Goal: Information Seeking & Learning: Compare options

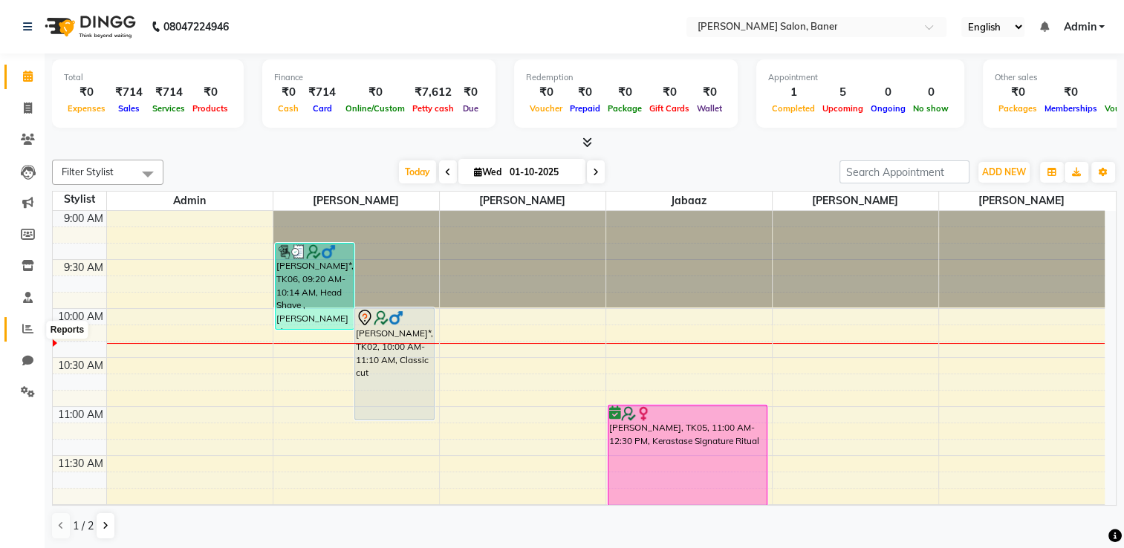
click at [25, 331] on icon at bounding box center [27, 328] width 11 height 11
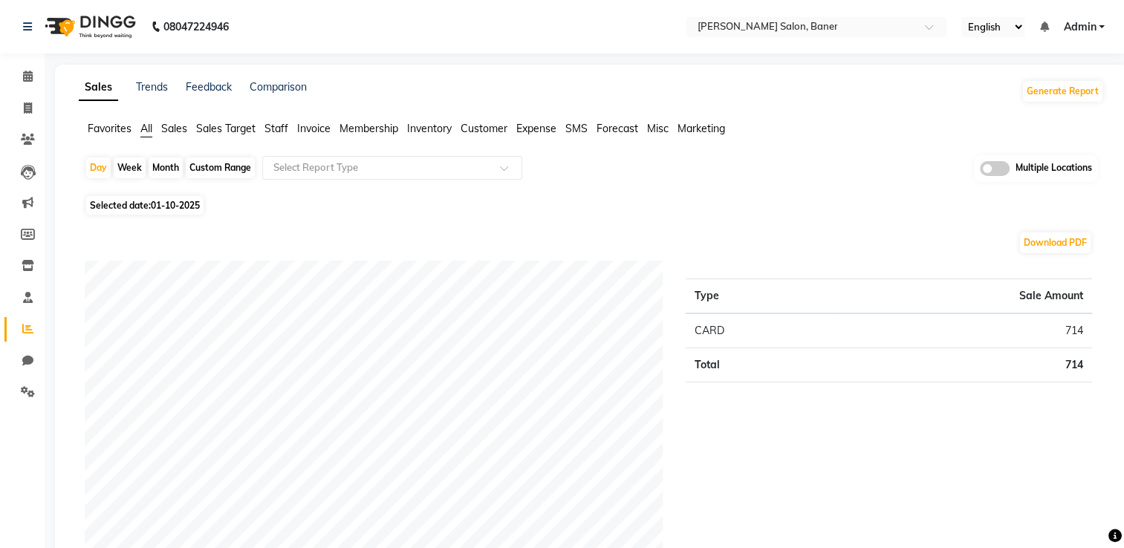
click at [175, 128] on span "Sales" at bounding box center [174, 128] width 26 height 13
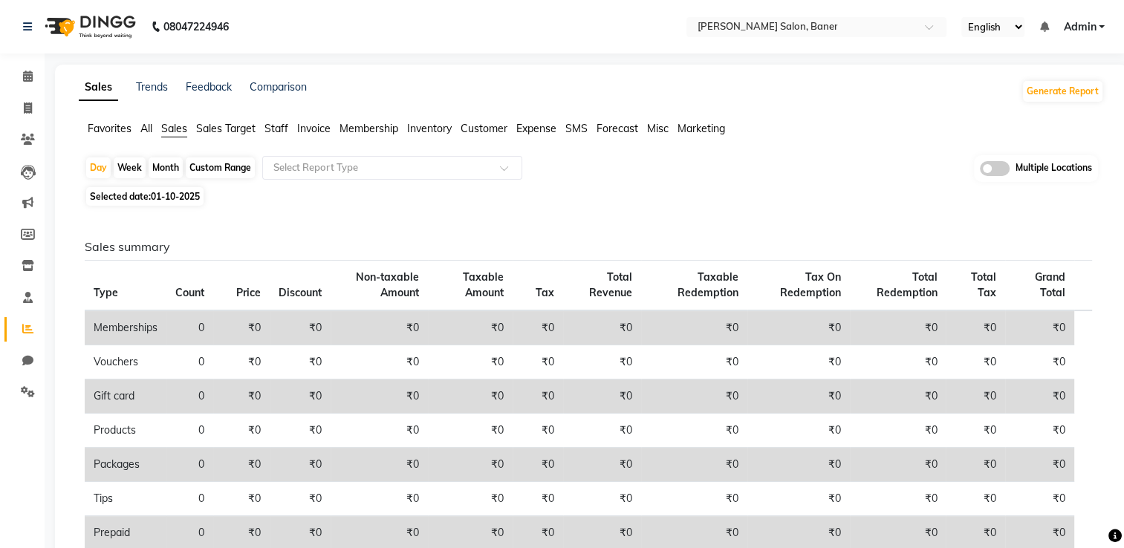
click at [161, 165] on div "Month" at bounding box center [166, 168] width 34 height 21
select select "10"
select select "2025"
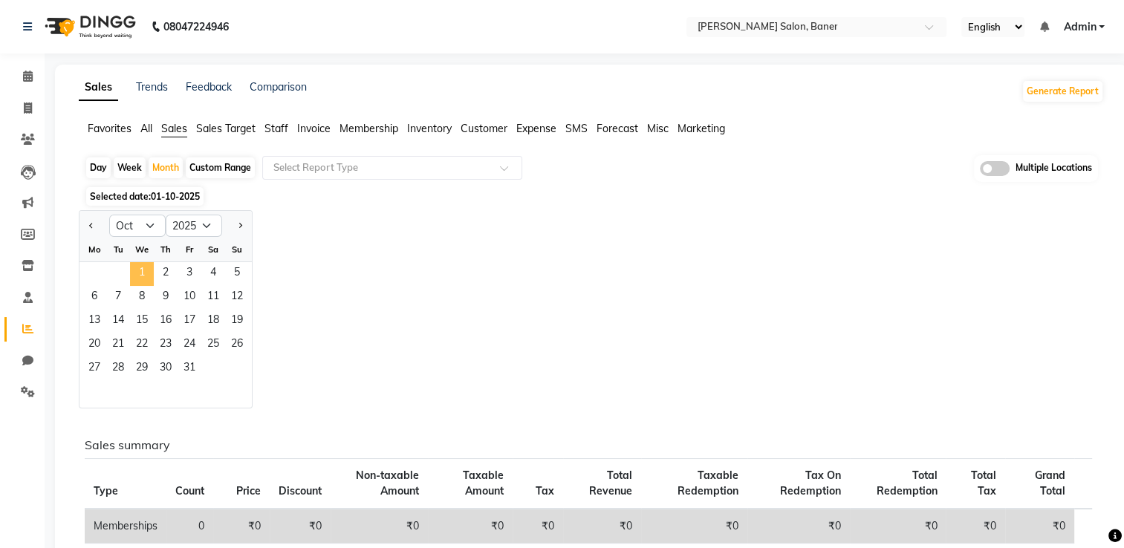
click at [146, 266] on span "1" at bounding box center [142, 274] width 24 height 24
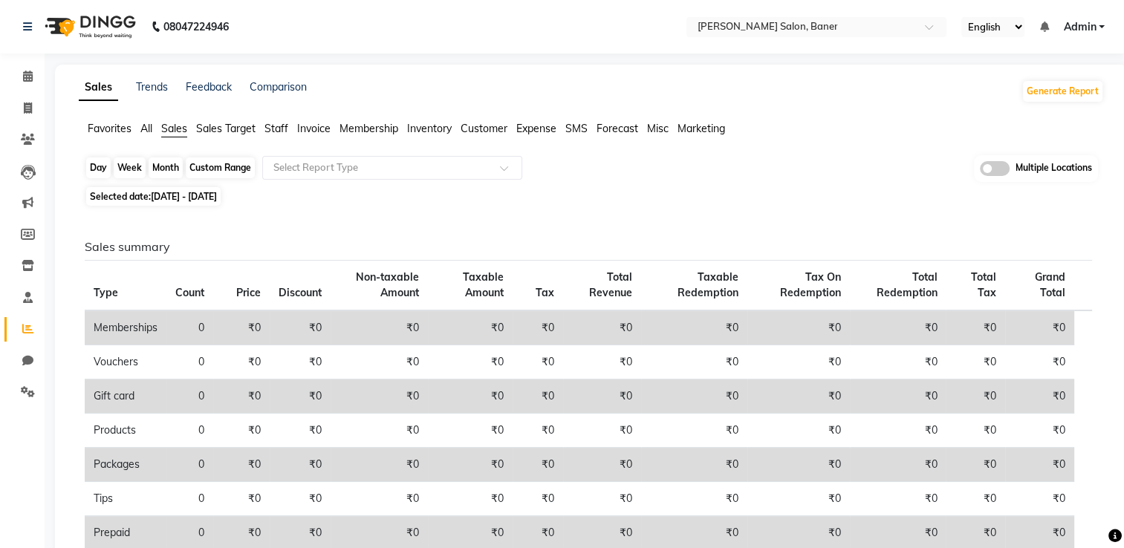
click at [155, 168] on div "Month" at bounding box center [166, 168] width 34 height 21
select select "10"
select select "2025"
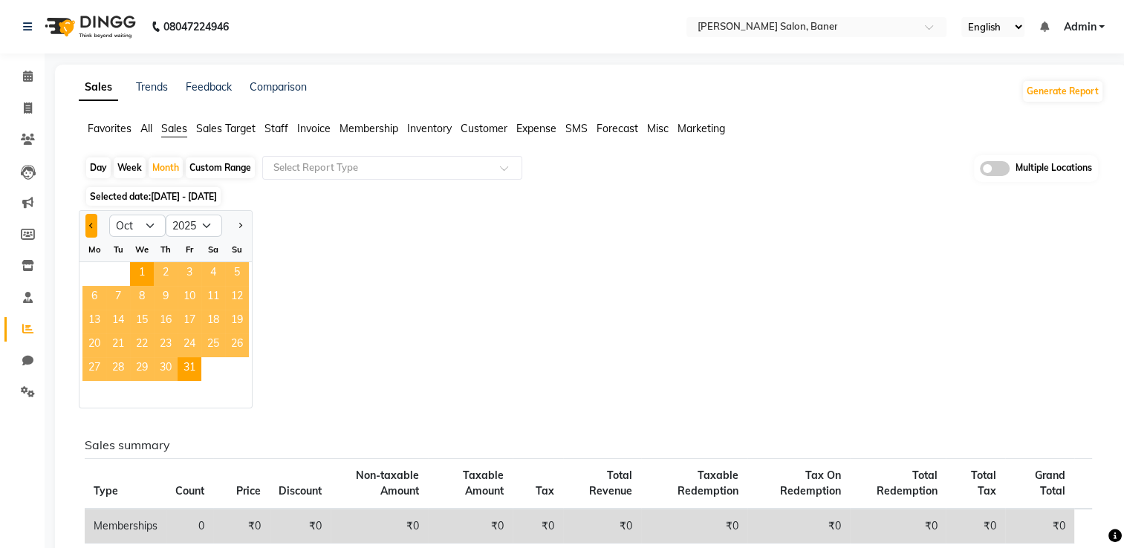
click at [88, 224] on button "Previous month" at bounding box center [91, 226] width 12 height 24
select select "9"
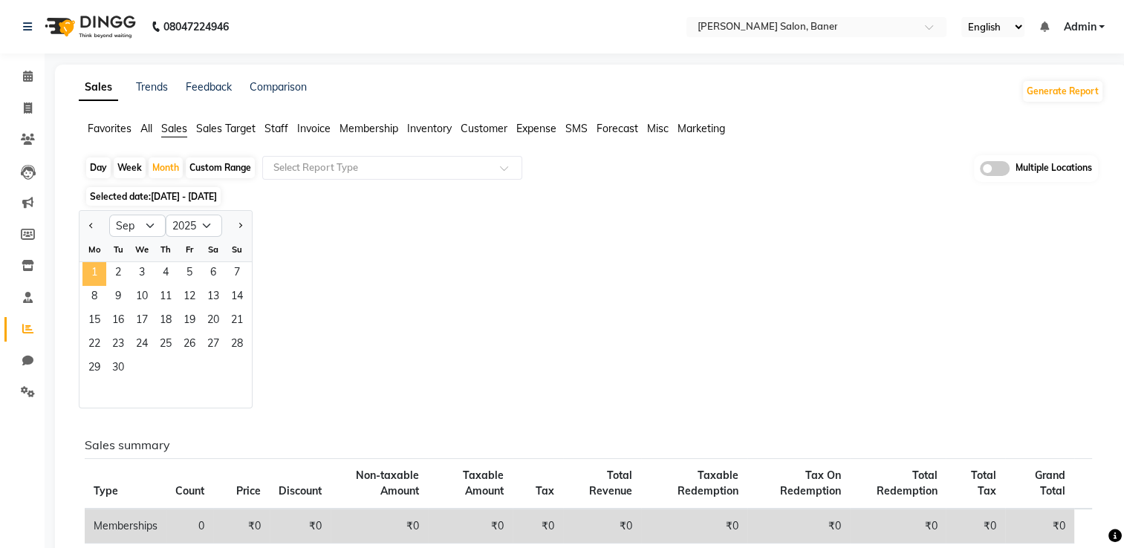
click at [92, 270] on span "1" at bounding box center [94, 274] width 24 height 24
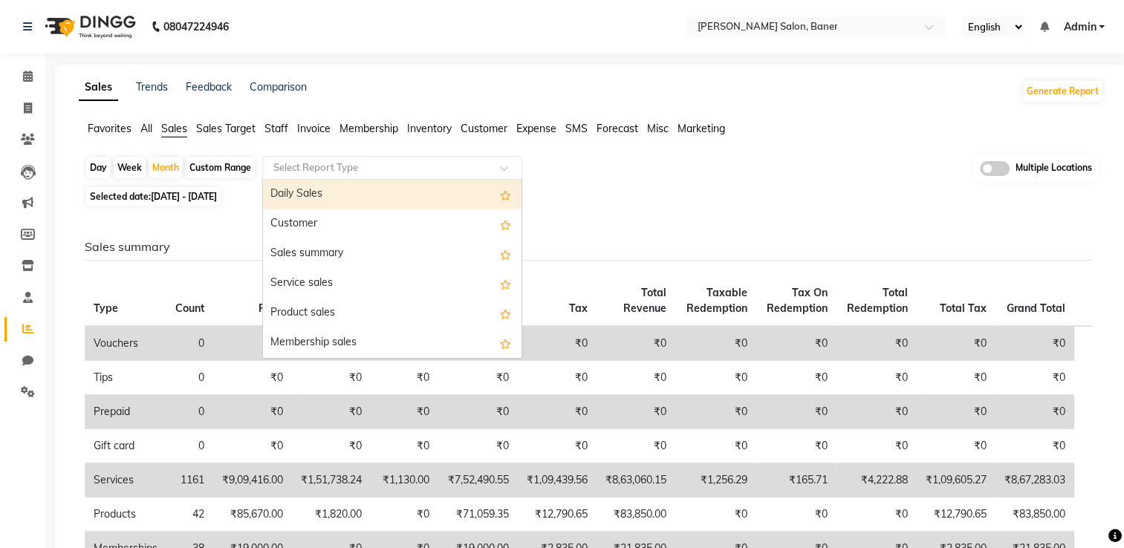
click at [300, 165] on input "text" at bounding box center [377, 167] width 214 height 15
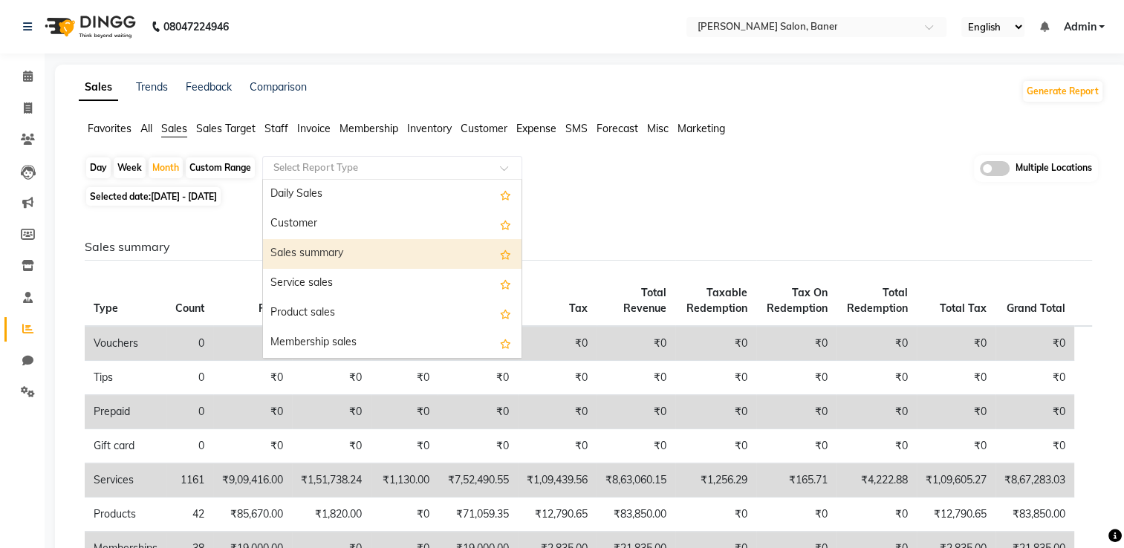
click at [328, 250] on div "Sales summary" at bounding box center [392, 254] width 259 height 30
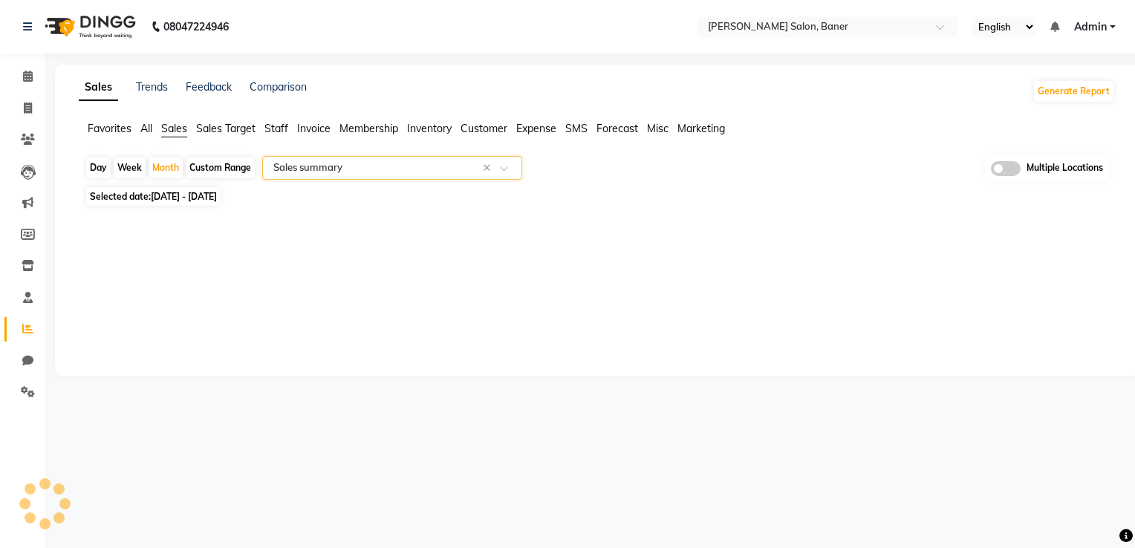
select select "filtered_report"
select select "csv"
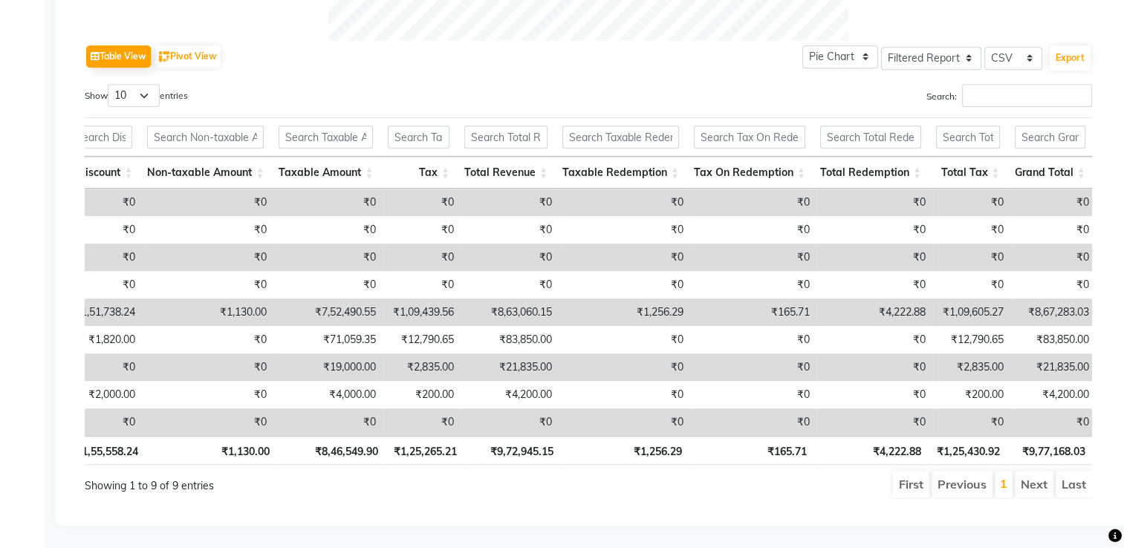
click at [774, 354] on td "₹0" at bounding box center [754, 367] width 126 height 27
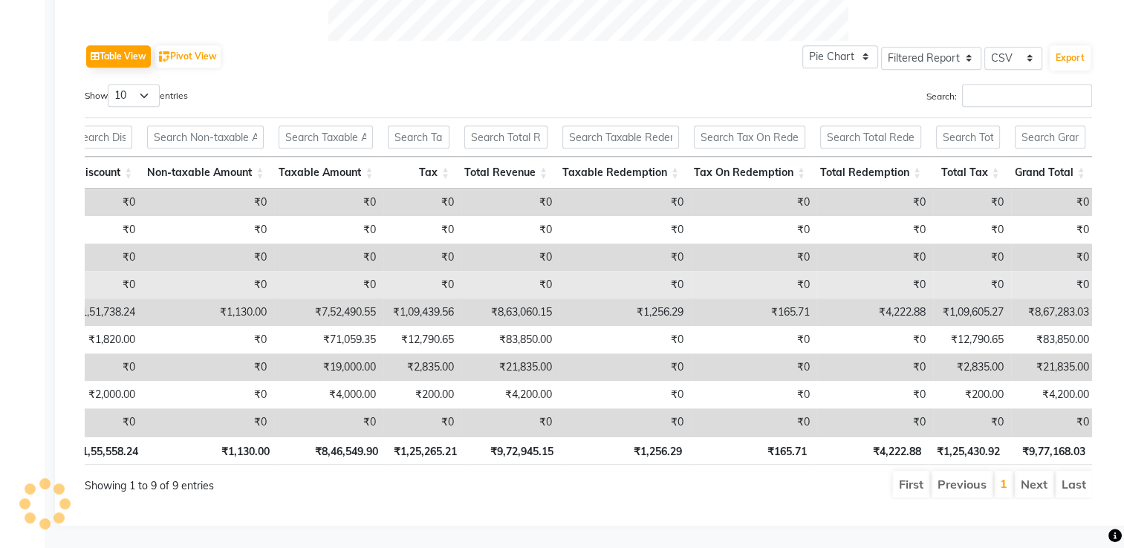
select select "filtered_report"
select select "csv"
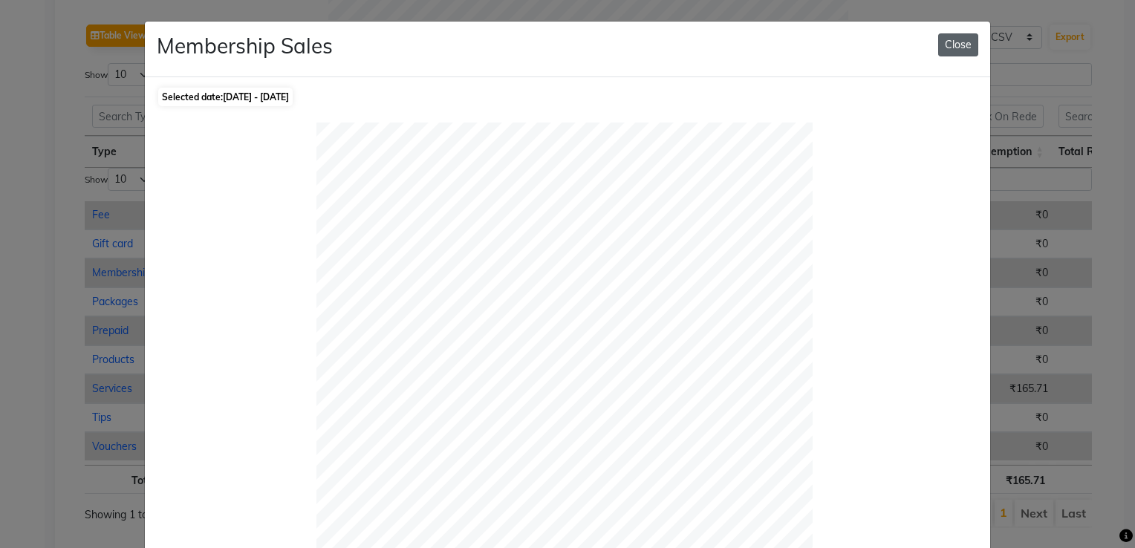
click at [966, 37] on button "Close" at bounding box center [958, 44] width 40 height 23
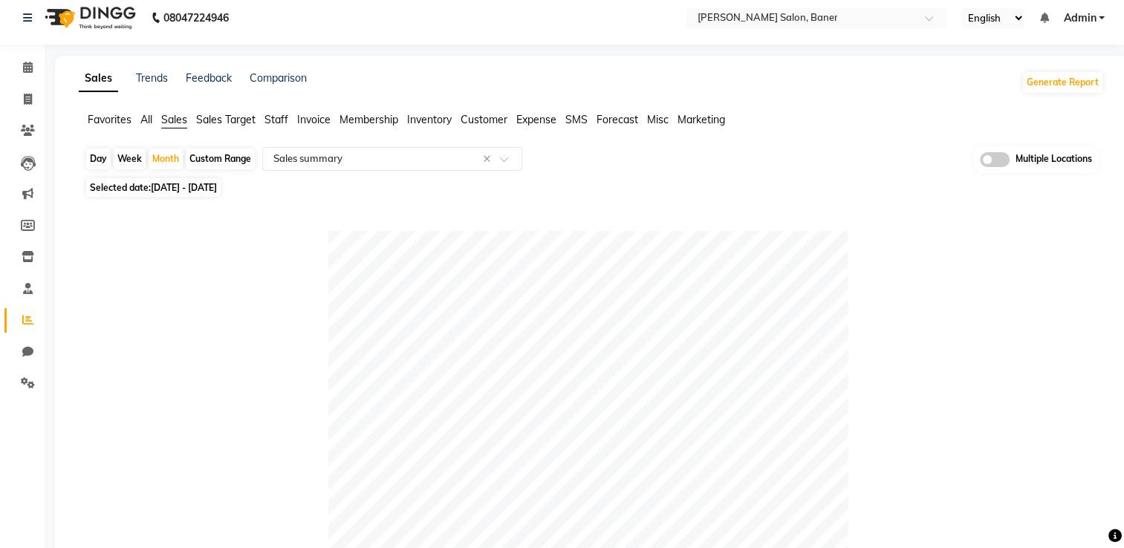
click at [218, 153] on div "Custom Range" at bounding box center [220, 159] width 69 height 21
select select "9"
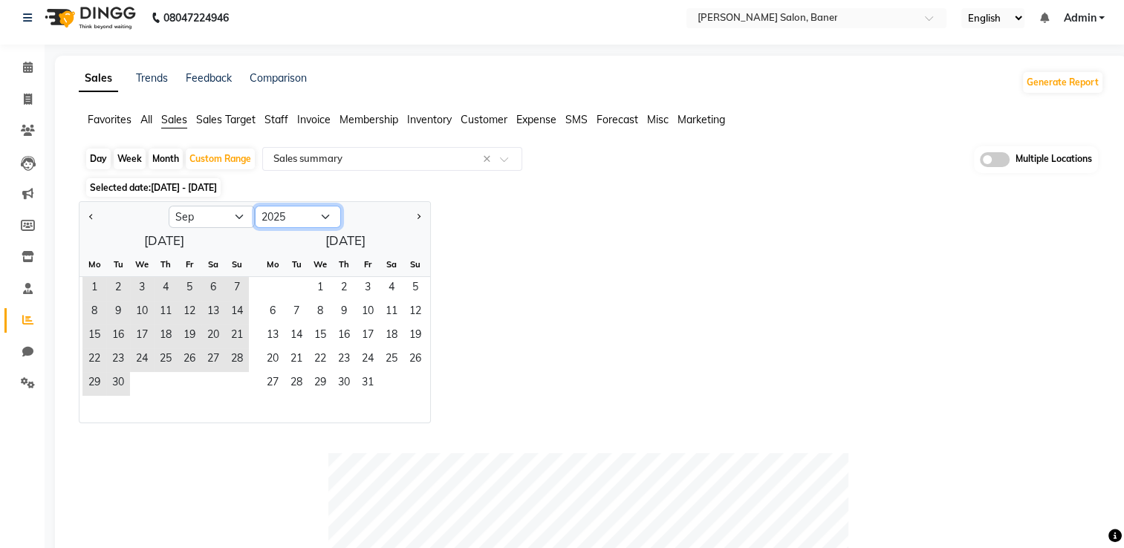
click at [285, 214] on select "2015 2016 2017 2018 2019 2020 2021 2022 2023 2024 2025 2026 2027 2028 2029 2030…" at bounding box center [298, 217] width 86 height 22
select select "2024"
click at [255, 206] on select "2015 2016 2017 2018 2019 2020 2021 2022 2023 2024 2025 2026 2027 2028 2029 2030…" at bounding box center [298, 217] width 86 height 22
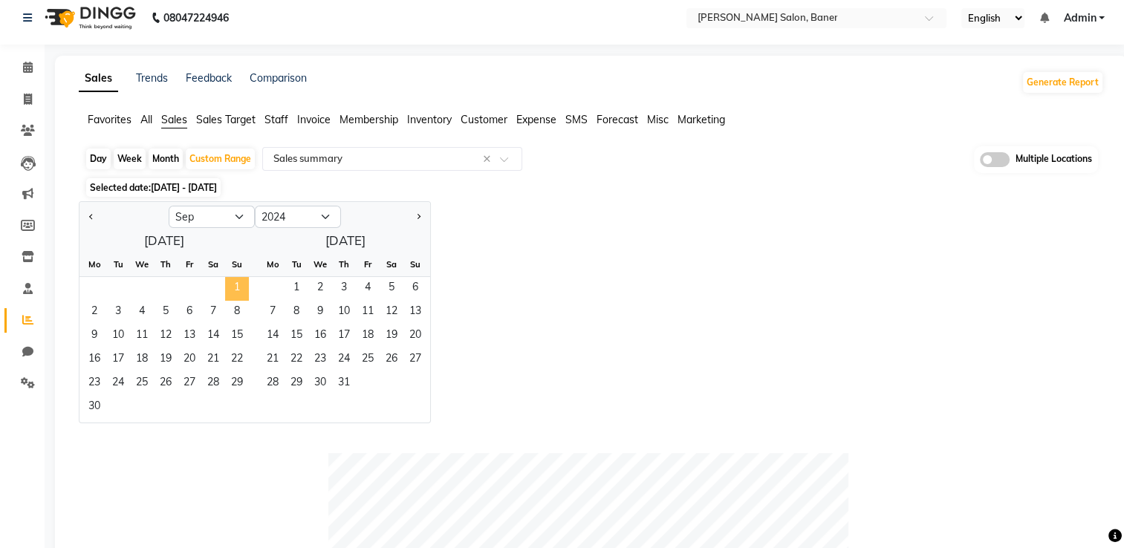
click at [237, 285] on span "1" at bounding box center [237, 289] width 24 height 24
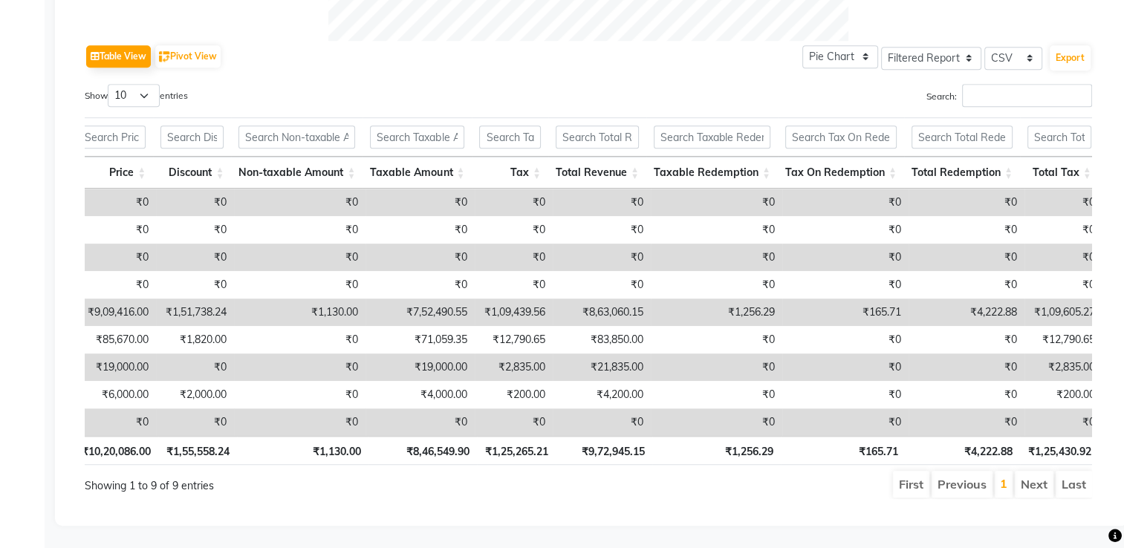
scroll to position [0, 152]
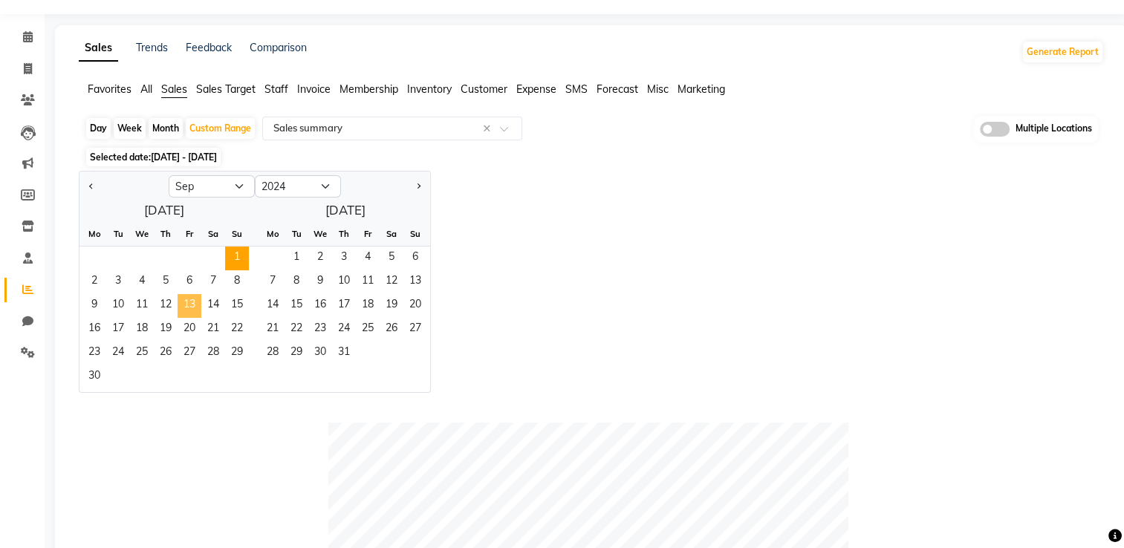
click at [181, 309] on span "13" at bounding box center [190, 306] width 24 height 24
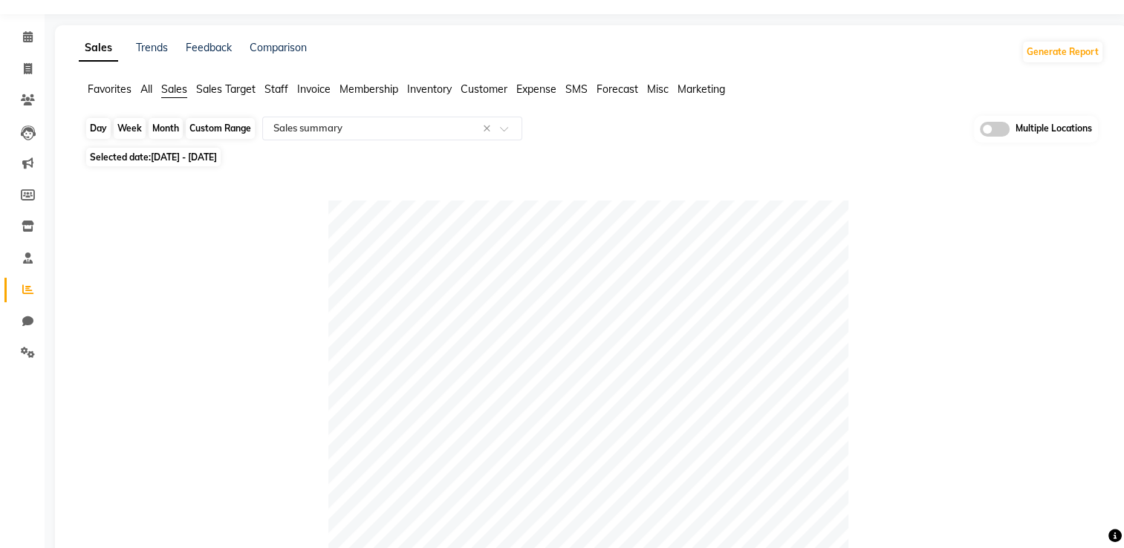
click at [221, 124] on div "Custom Range" at bounding box center [220, 128] width 69 height 21
select select "9"
select select "2024"
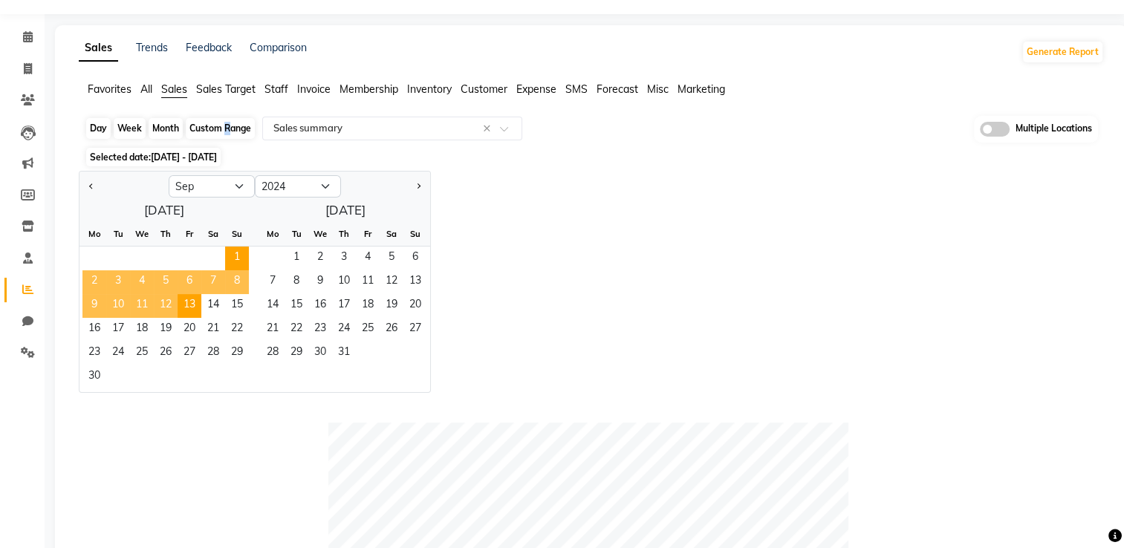
click at [221, 124] on div "Custom Range" at bounding box center [220, 128] width 69 height 21
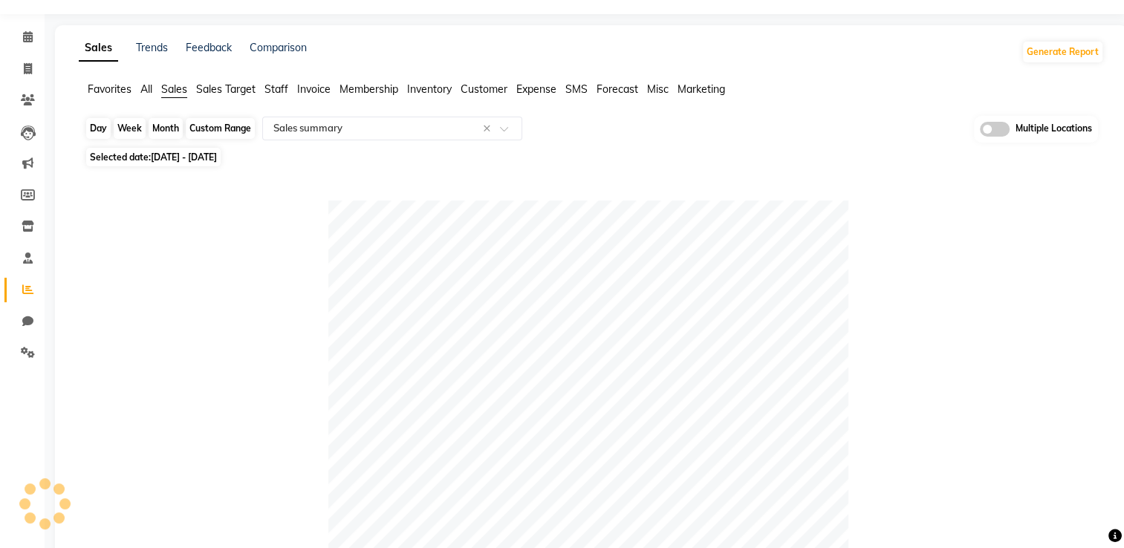
click at [232, 125] on div "Custom Range" at bounding box center [220, 128] width 69 height 21
select select "9"
select select "2024"
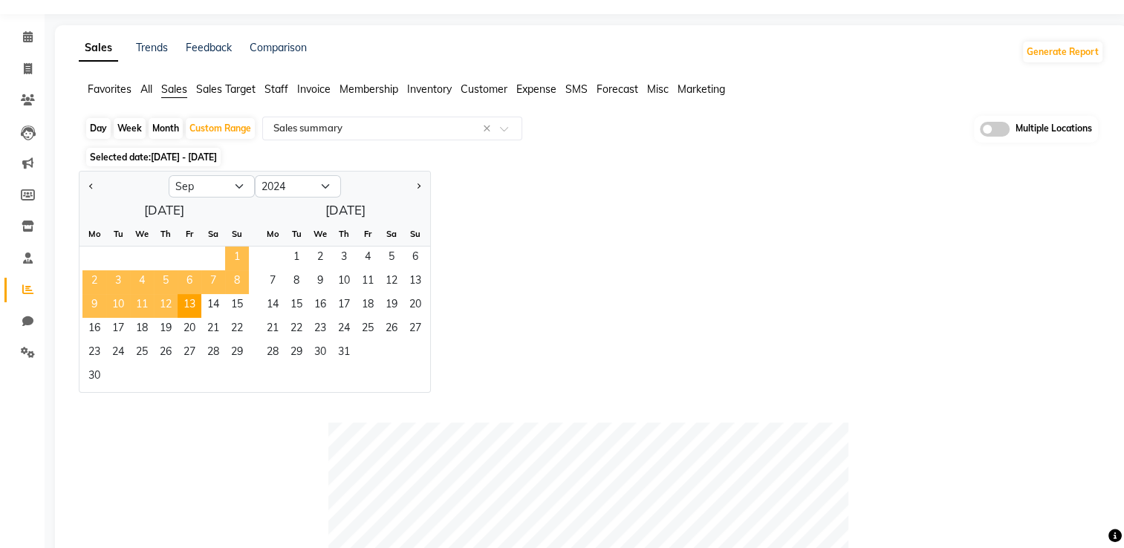
click at [229, 249] on span "1" at bounding box center [237, 259] width 24 height 24
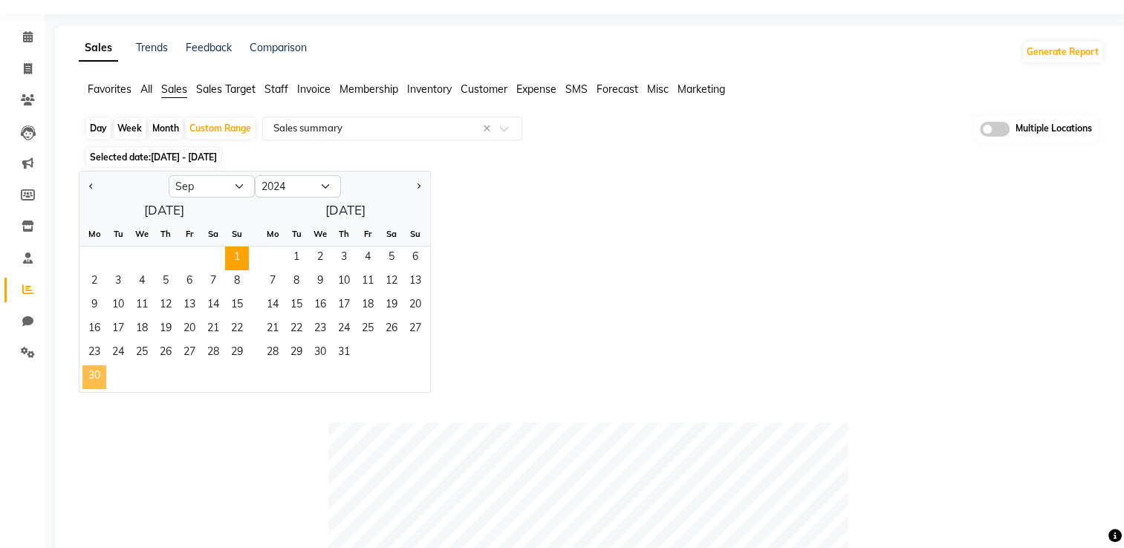
click at [95, 374] on span "30" at bounding box center [94, 378] width 24 height 24
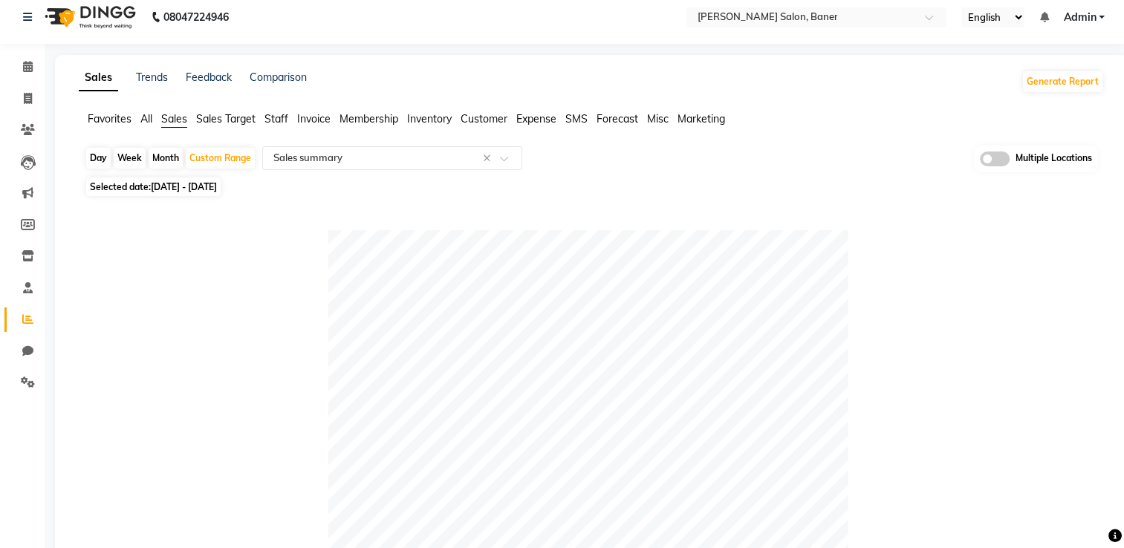
scroll to position [0, 0]
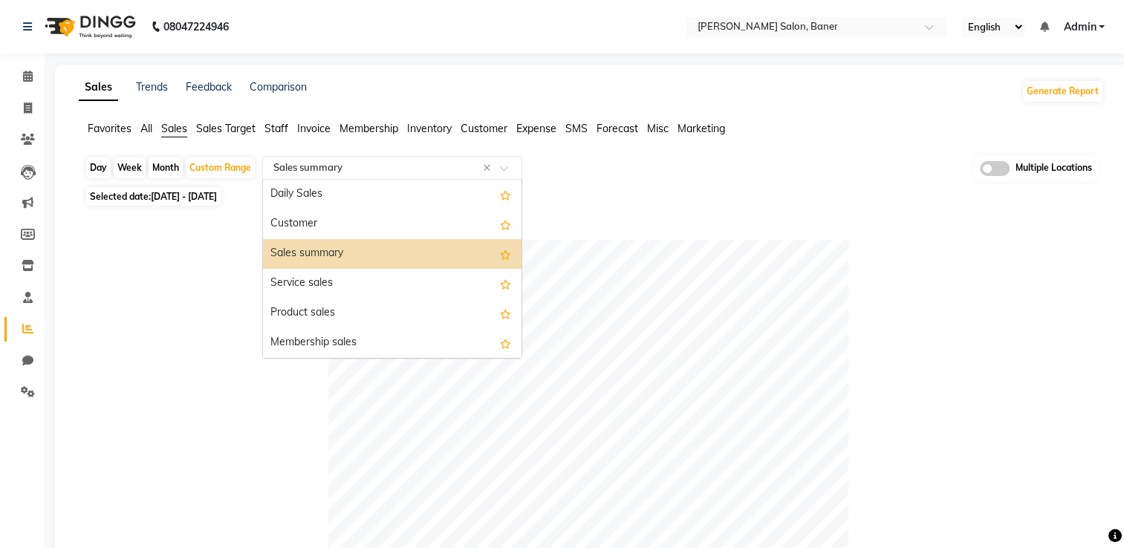
click at [309, 160] on input "text" at bounding box center [377, 167] width 214 height 15
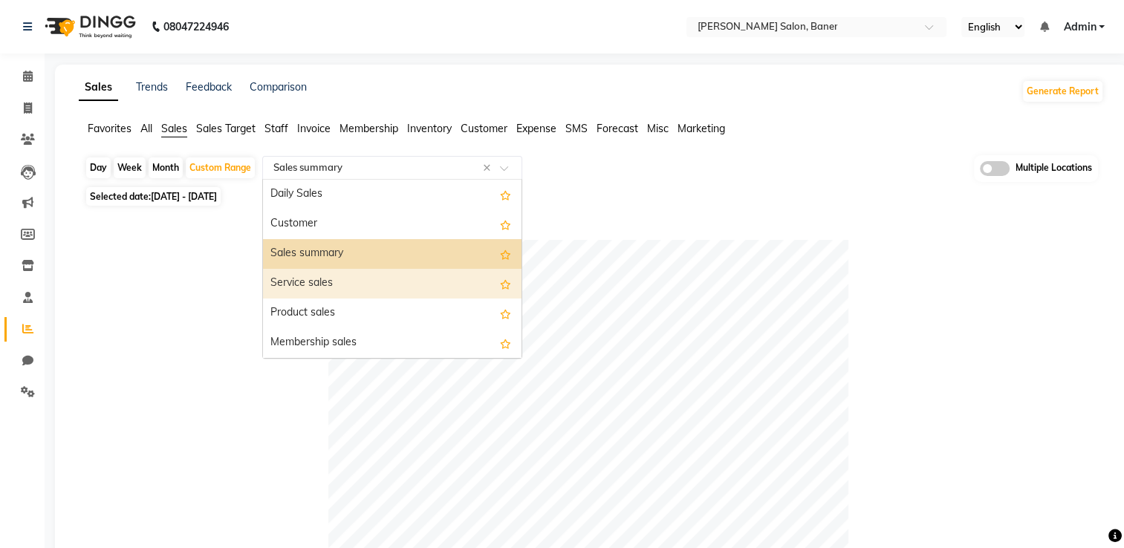
click at [310, 283] on div "Service sales" at bounding box center [392, 284] width 259 height 30
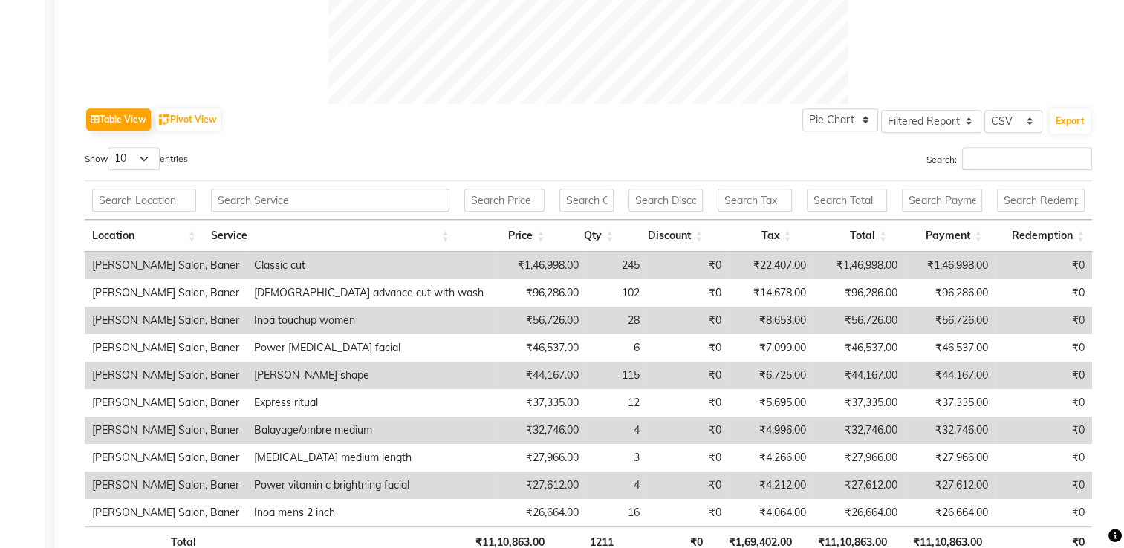
scroll to position [756, 0]
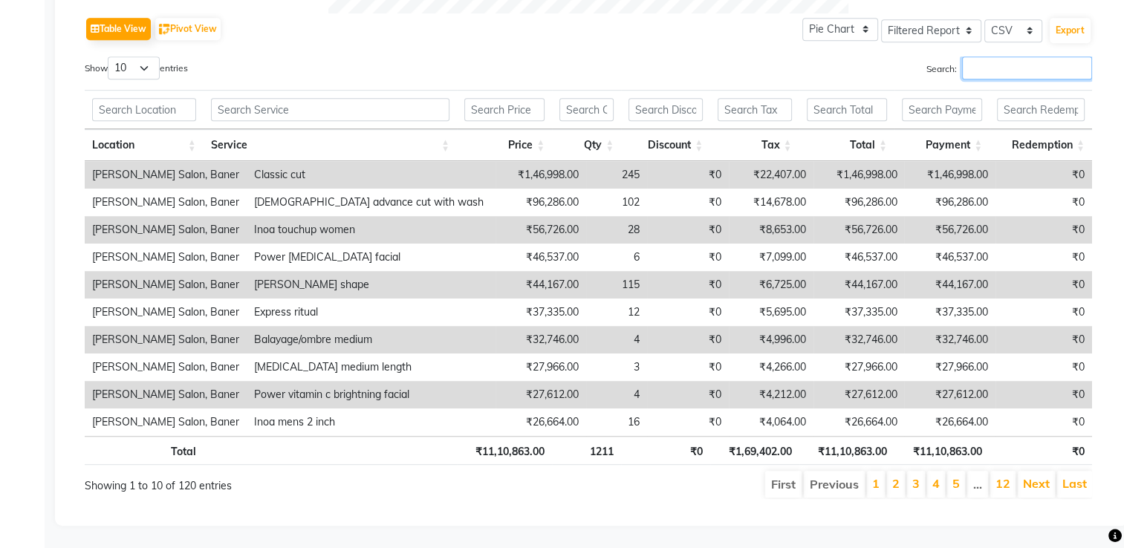
click at [974, 64] on input "Search:" at bounding box center [1027, 67] width 130 height 23
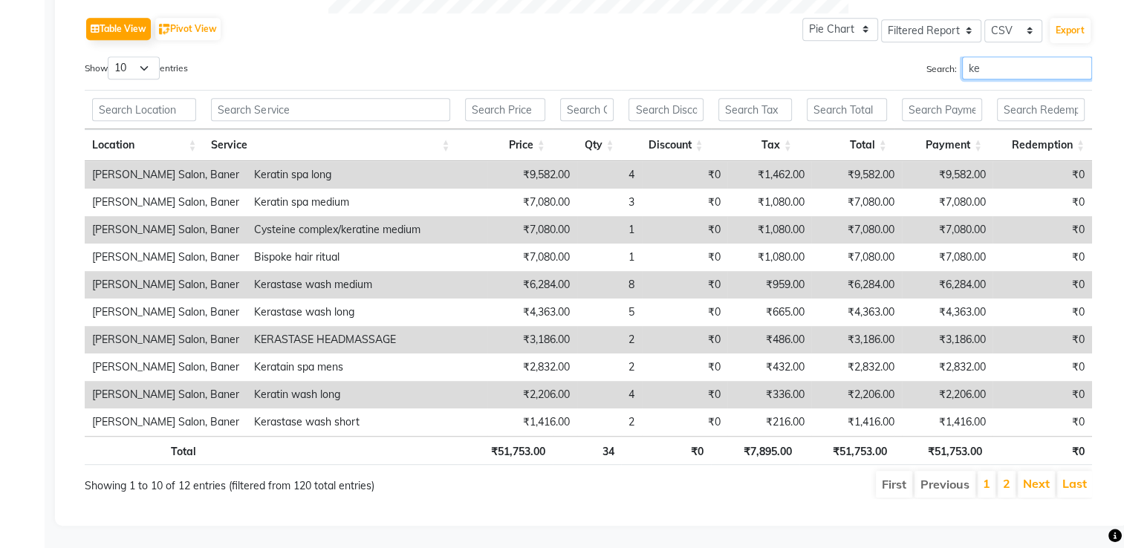
type input "k"
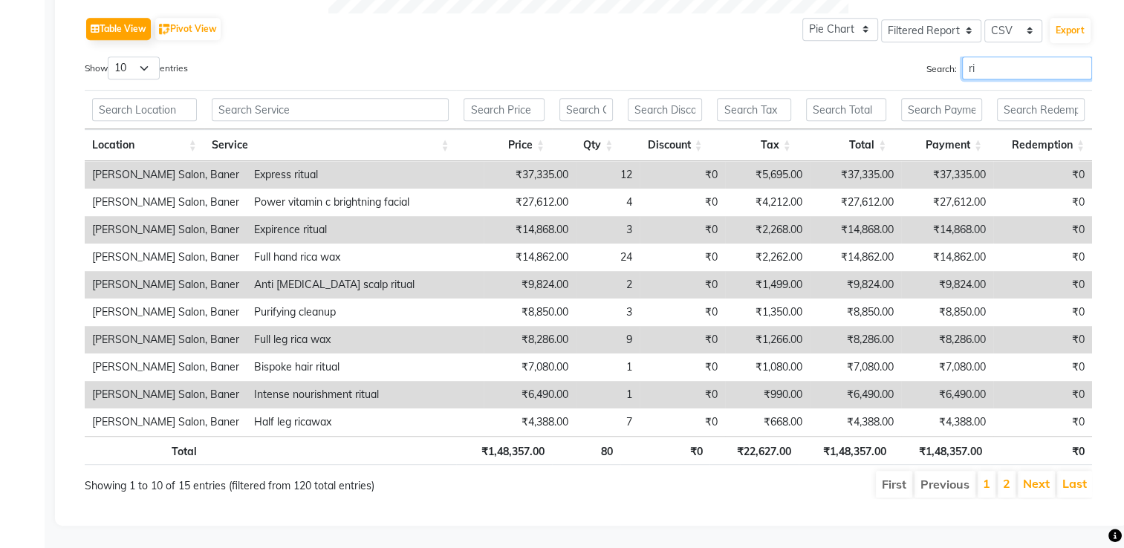
type input "r"
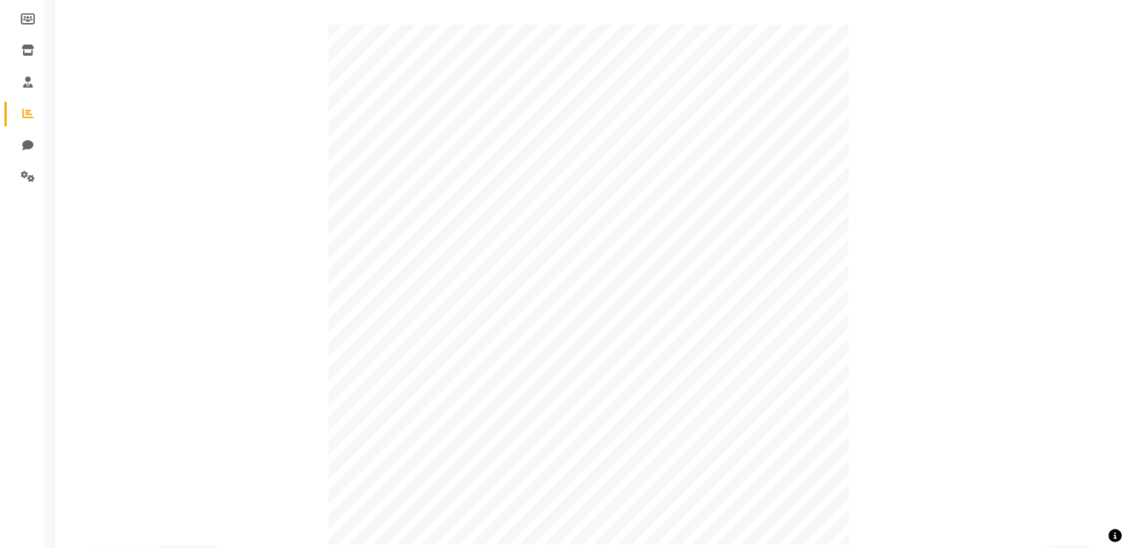
scroll to position [0, 0]
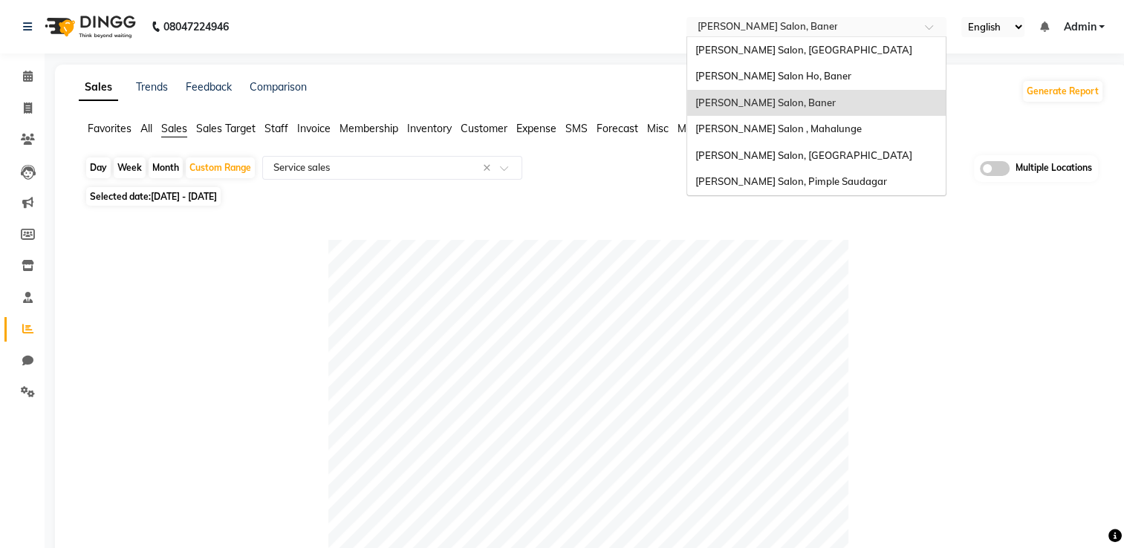
click at [770, 33] on input "text" at bounding box center [801, 28] width 215 height 15
click at [770, 52] on span "Varad Salon, Hinjewadi" at bounding box center [803, 50] width 217 height 12
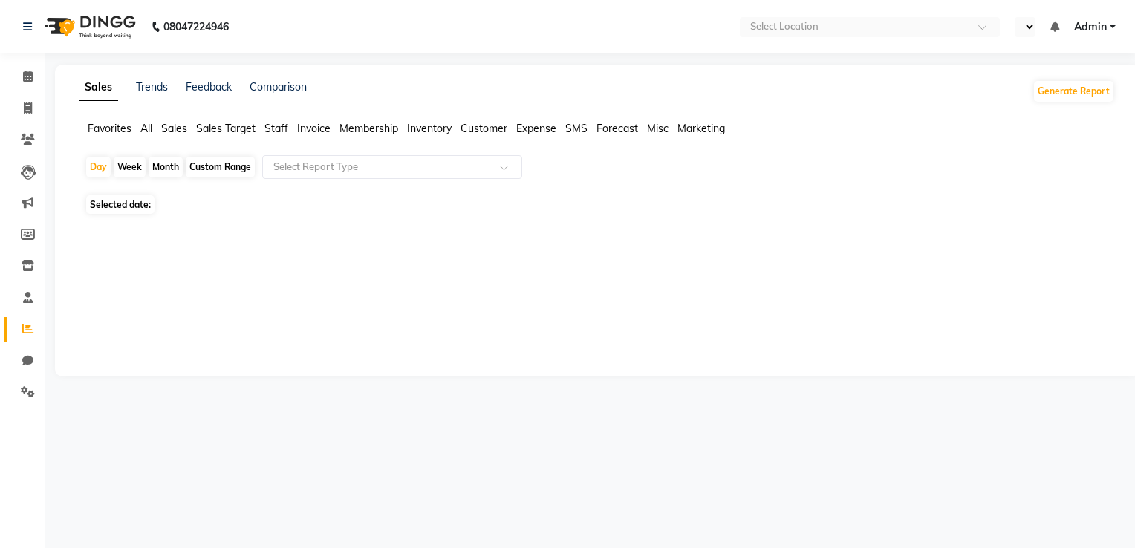
select select "en"
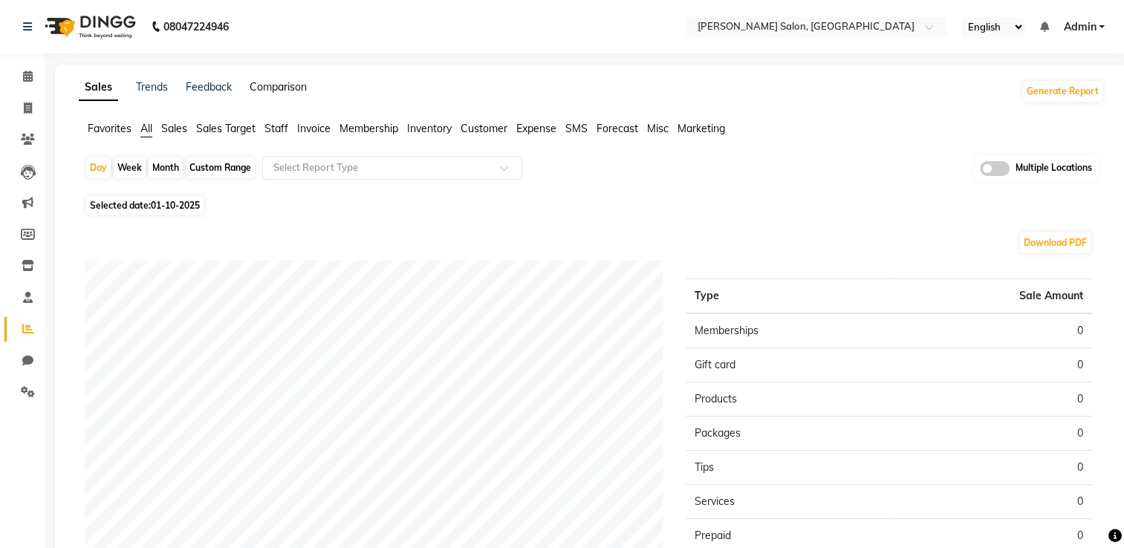
click at [270, 88] on link "Comparison" at bounding box center [278, 86] width 57 height 13
select select "single_date"
select select "single_date_dash"
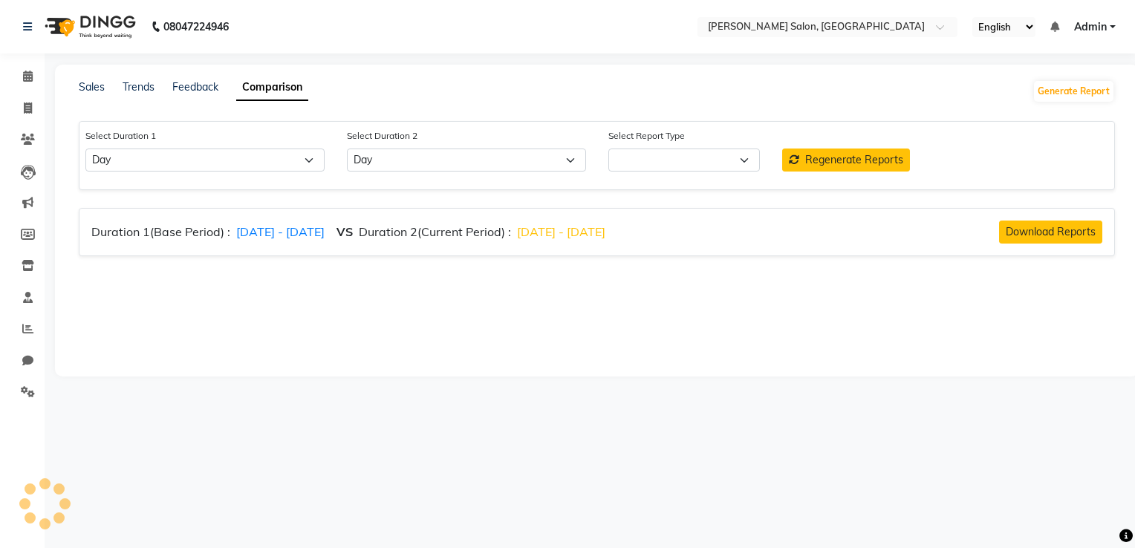
select select "comparison_report"
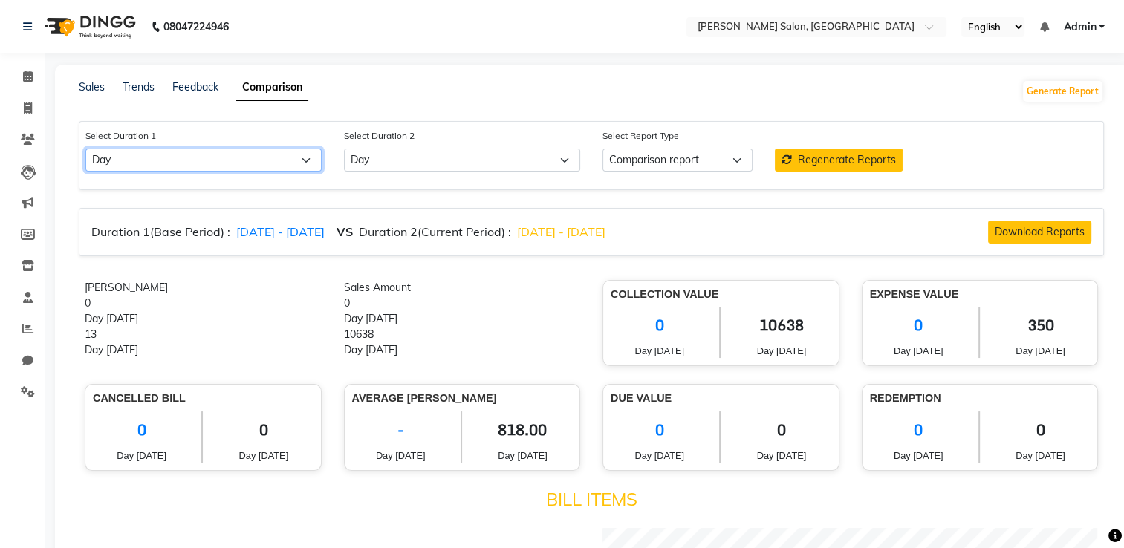
click at [183, 155] on select "Select Day Week Month Custom" at bounding box center [203, 160] width 236 height 23
click at [342, 88] on div "Sales Trends Feedback Comparison Generate Report" at bounding box center [591, 91] width 1043 height 24
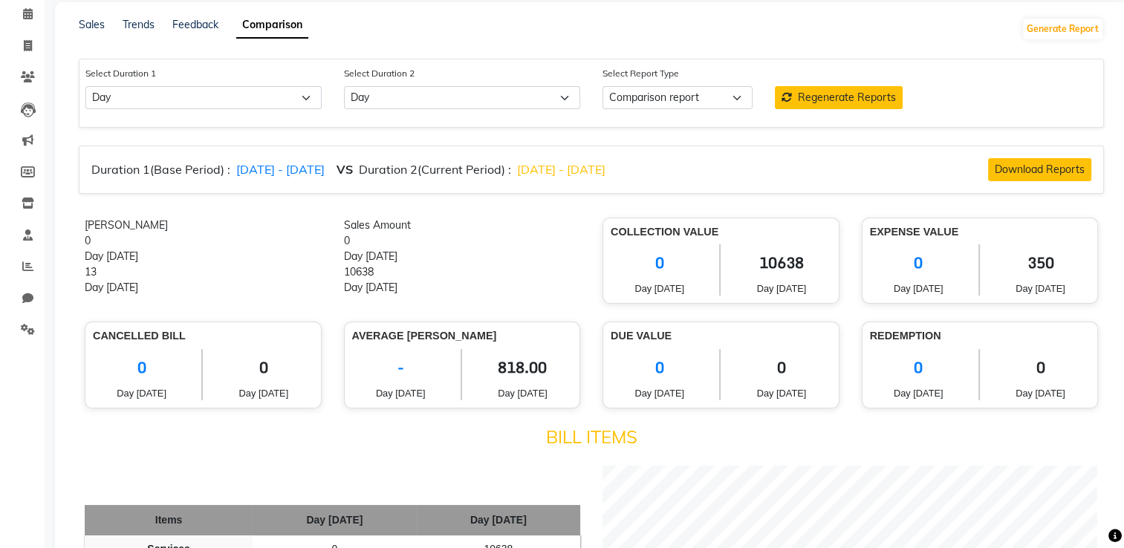
scroll to position [59, 0]
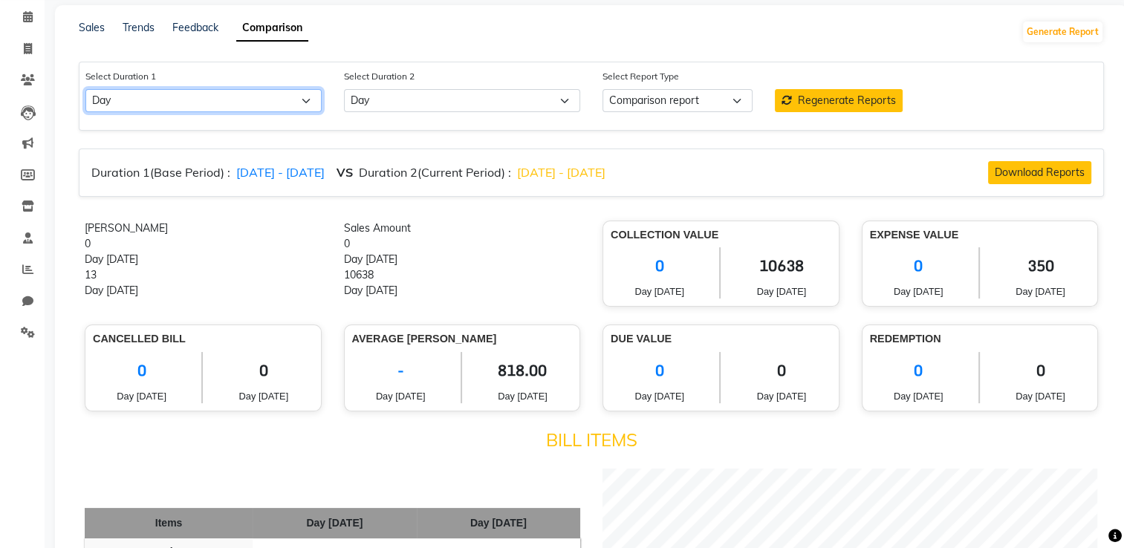
click at [215, 92] on select "Select Day Week Month Custom" at bounding box center [203, 100] width 236 height 23
select select "month"
click at [85, 90] on select "Select Day Week Month Custom" at bounding box center [203, 100] width 236 height 23
select select "10"
select select "2025"
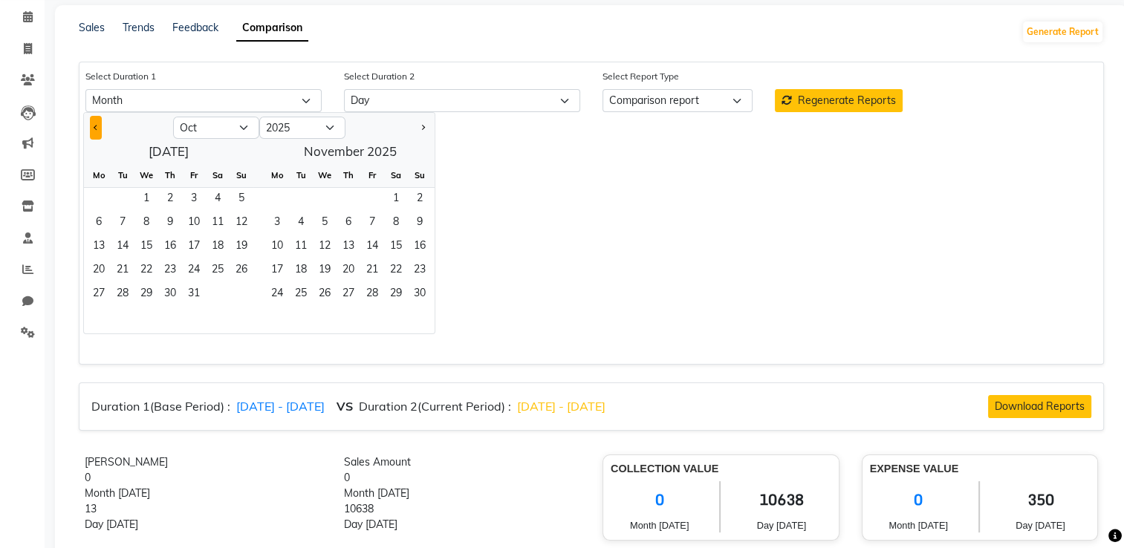
click at [91, 126] on button "Previous month" at bounding box center [96, 128] width 12 height 24
select select "8"
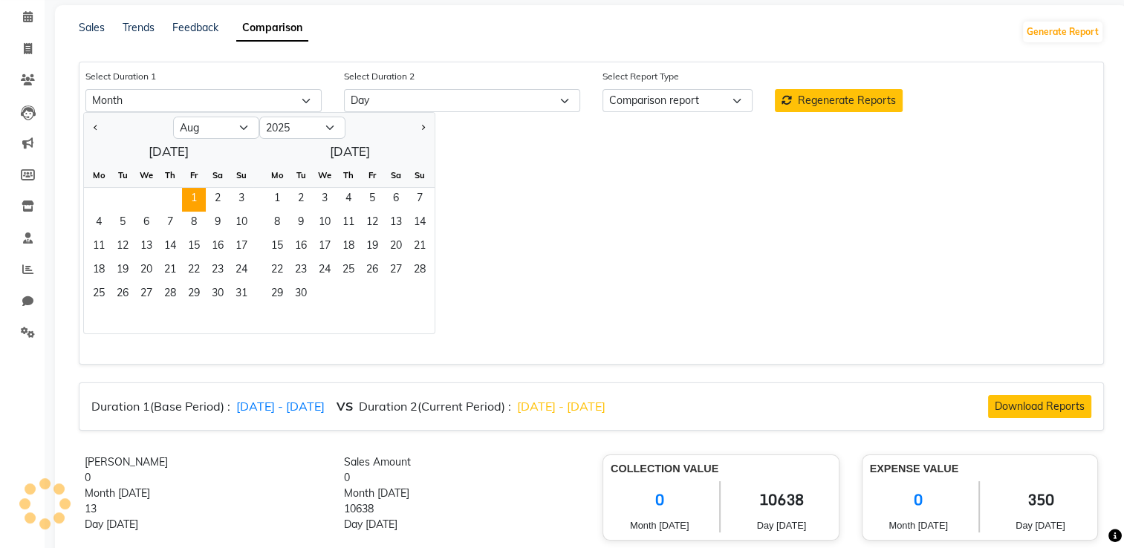
click at [192, 201] on span "1" at bounding box center [194, 200] width 24 height 24
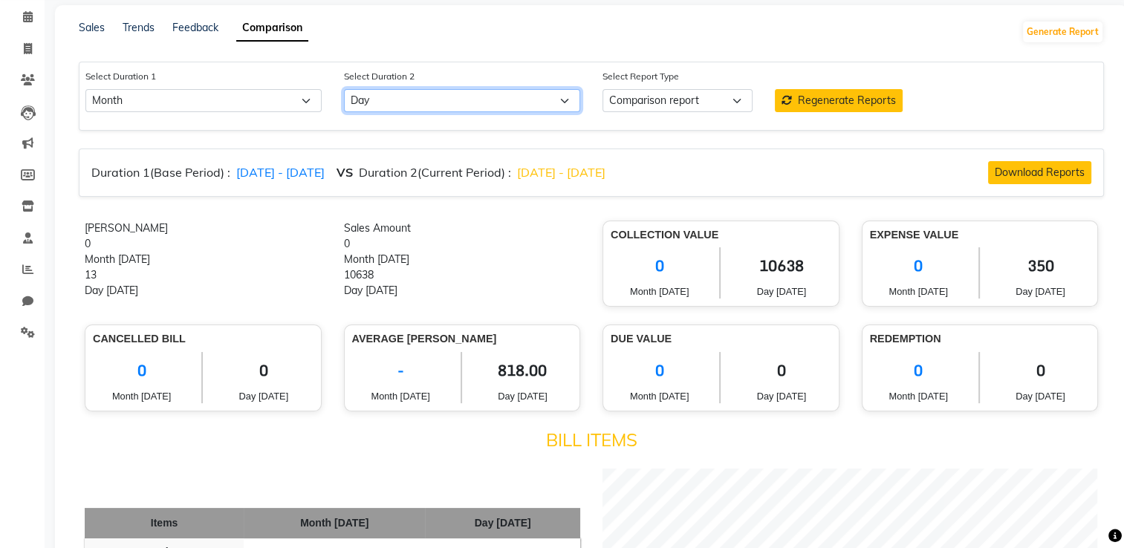
click at [368, 94] on select "Select Day Week Month Custom" at bounding box center [462, 100] width 236 height 23
select select "month_dash"
click at [344, 90] on select "Select Day Week Month Custom" at bounding box center [462, 100] width 236 height 23
select select "10"
select select "2025"
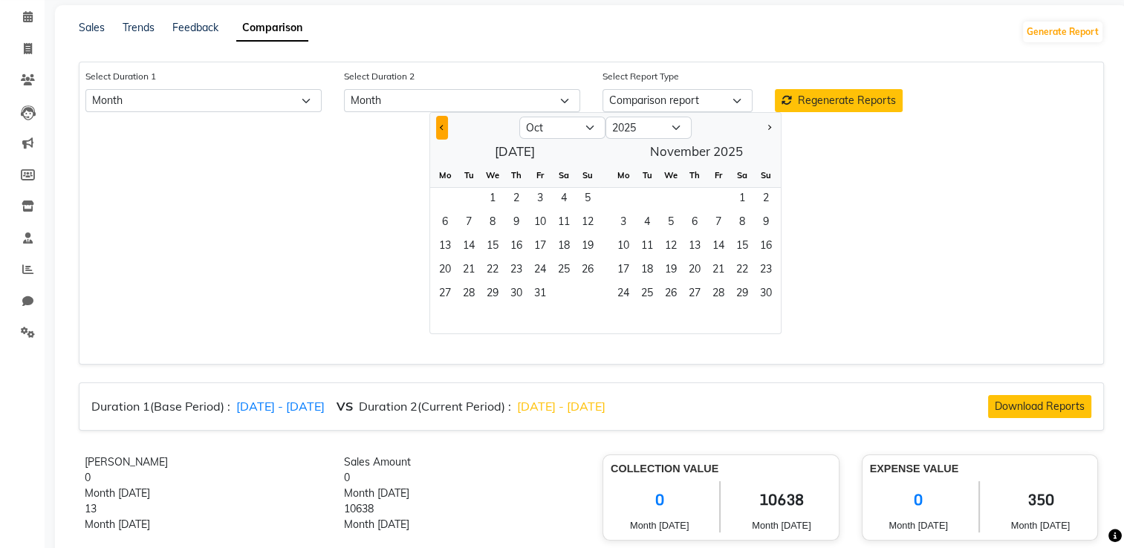
click at [436, 124] on button "Previous month" at bounding box center [442, 128] width 12 height 24
select select "9"
click at [453, 192] on span "1" at bounding box center [445, 200] width 24 height 24
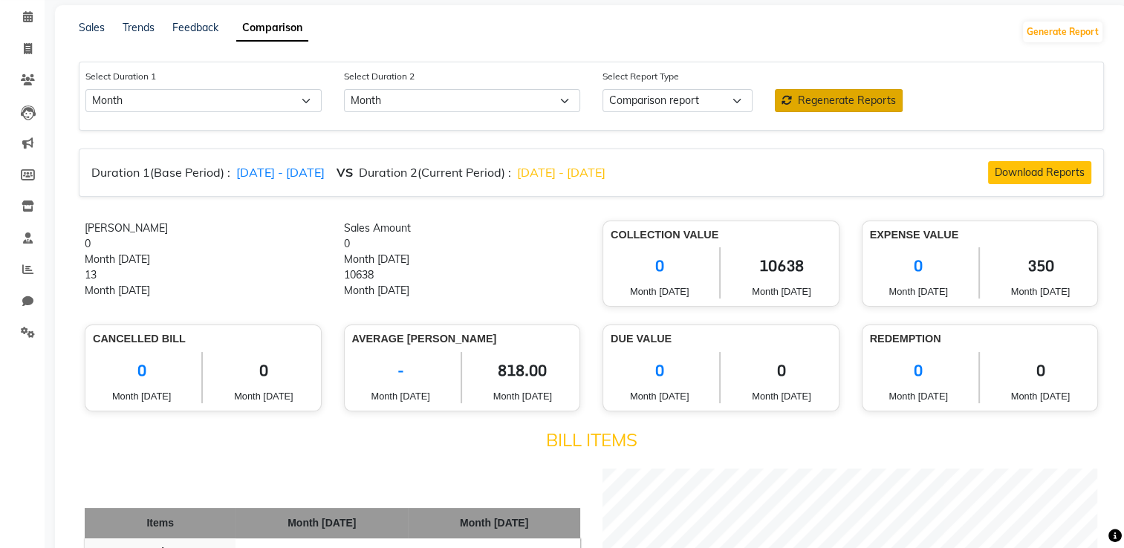
click at [806, 92] on button "Regenerate Reports" at bounding box center [839, 100] width 128 height 23
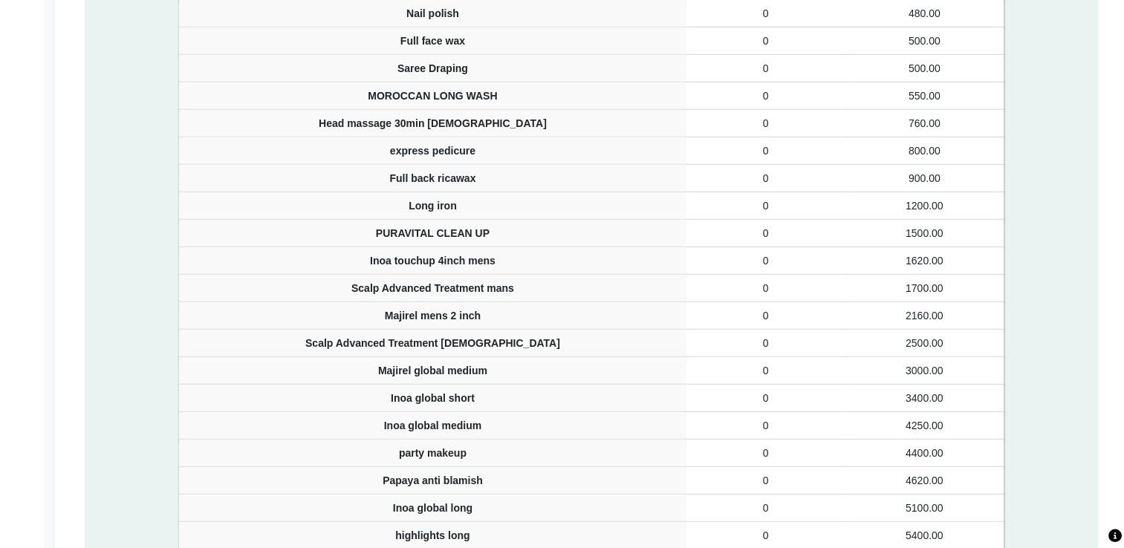
scroll to position [4395, 0]
click at [171, 377] on div "Services Month Aug 25 Month Sep 25 Nail cutting & filing 0 120.00 Nail polish 0…" at bounding box center [591, 299] width 847 height 741
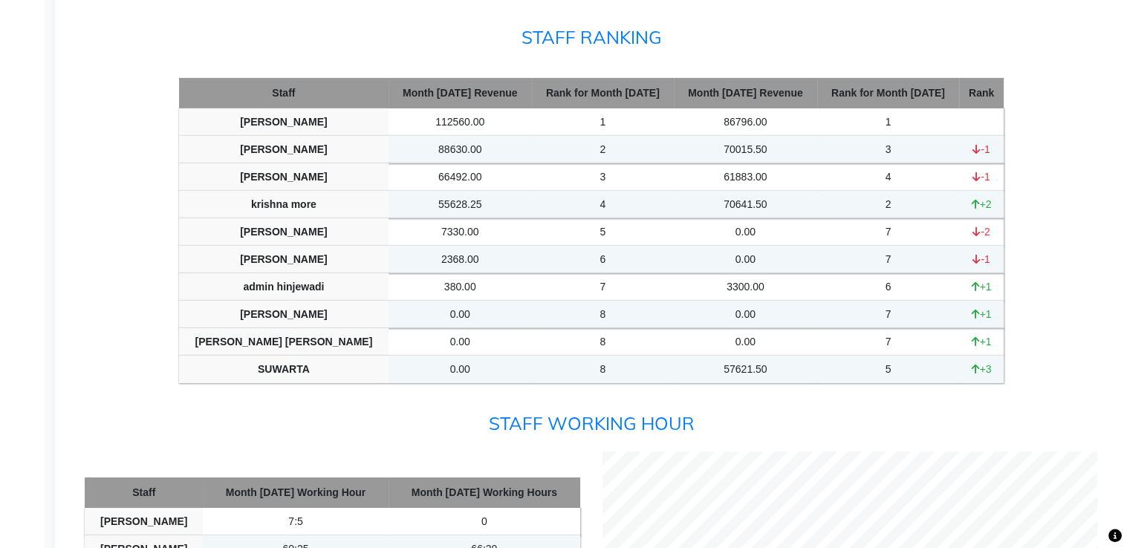
scroll to position [5076, 0]
drag, startPoint x: 171, startPoint y: 377, endPoint x: 6, endPoint y: 388, distance: 165.3
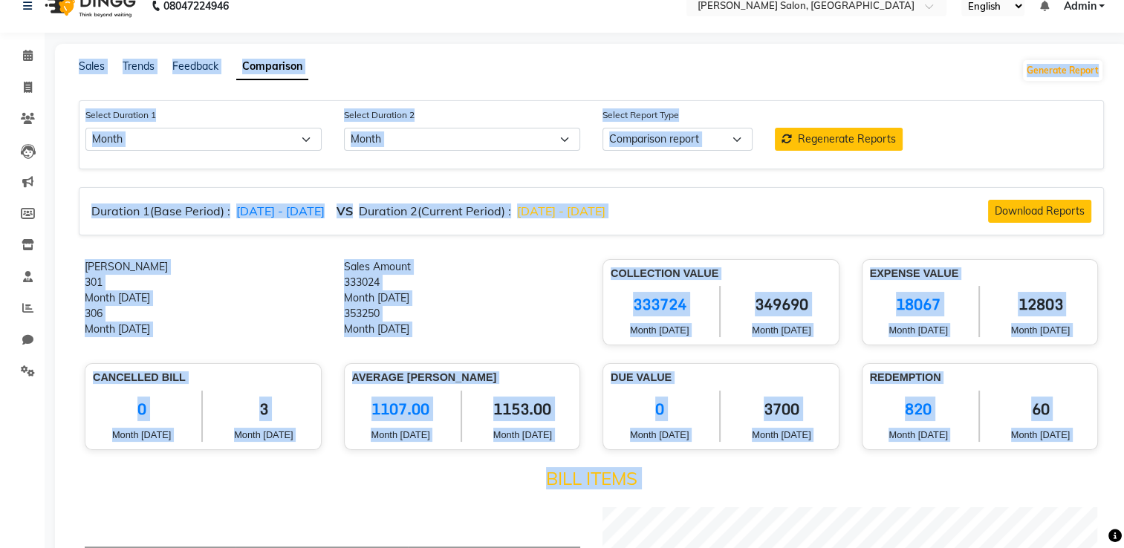
scroll to position [0, 0]
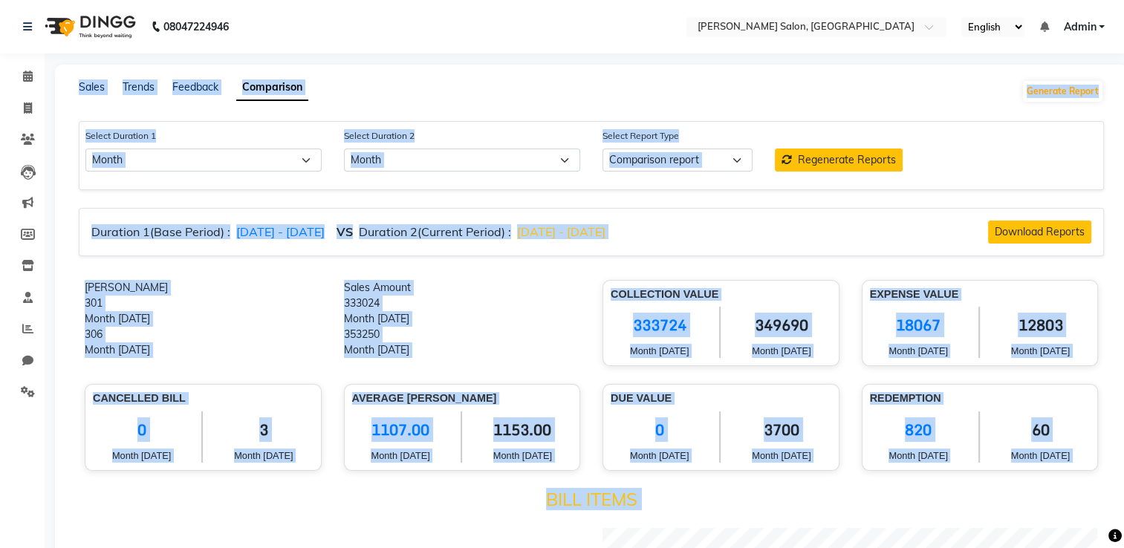
click at [669, 323] on span "333724" at bounding box center [659, 325] width 97 height 37
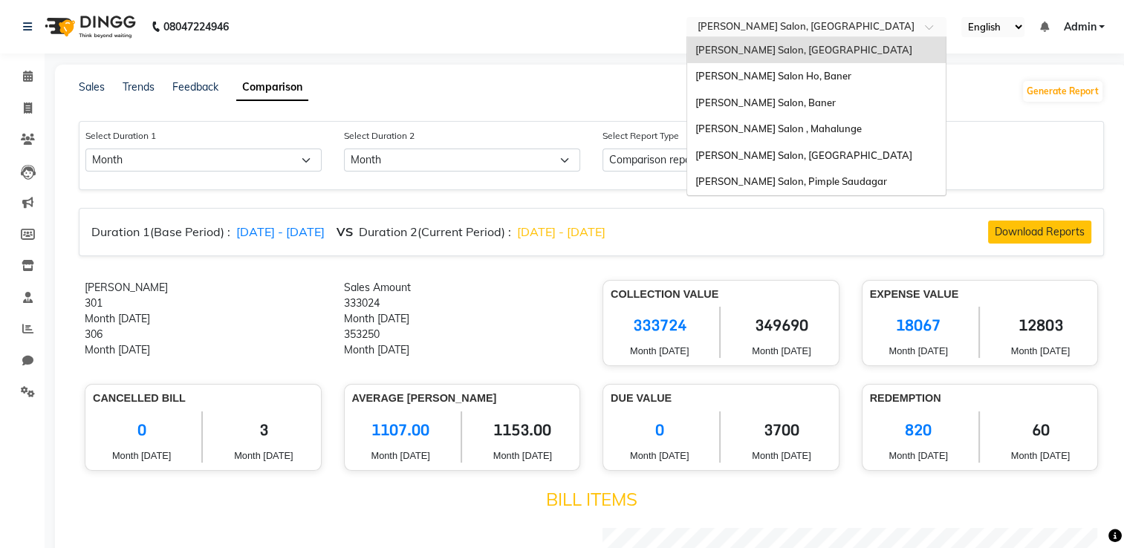
click at [770, 25] on input "text" at bounding box center [801, 28] width 215 height 15
click at [761, 103] on span "[PERSON_NAME] Salon, Baner" at bounding box center [765, 103] width 140 height 12
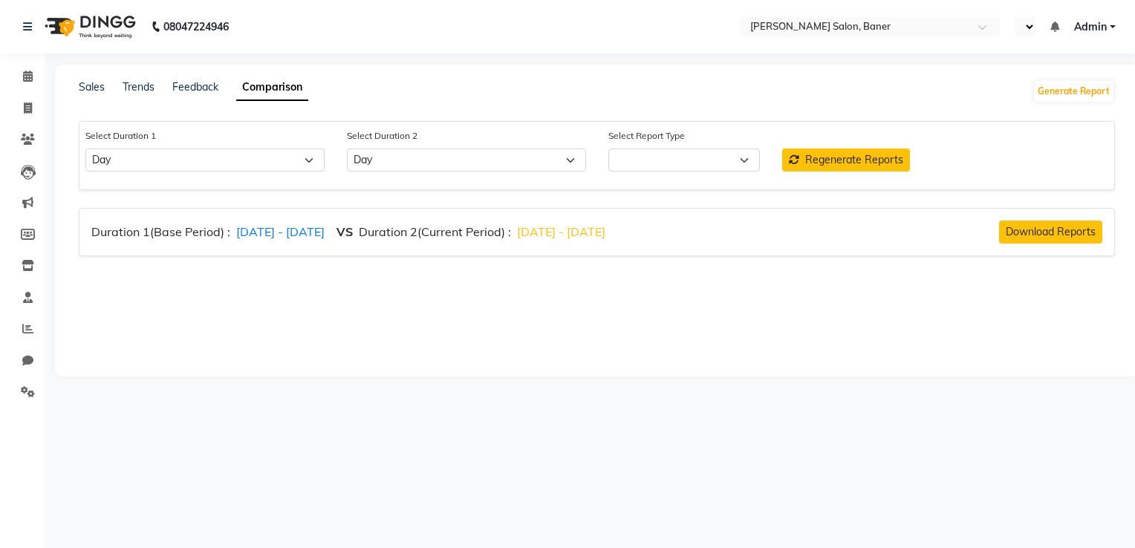
select select "single_date"
select select "single_date_dash"
select select "en"
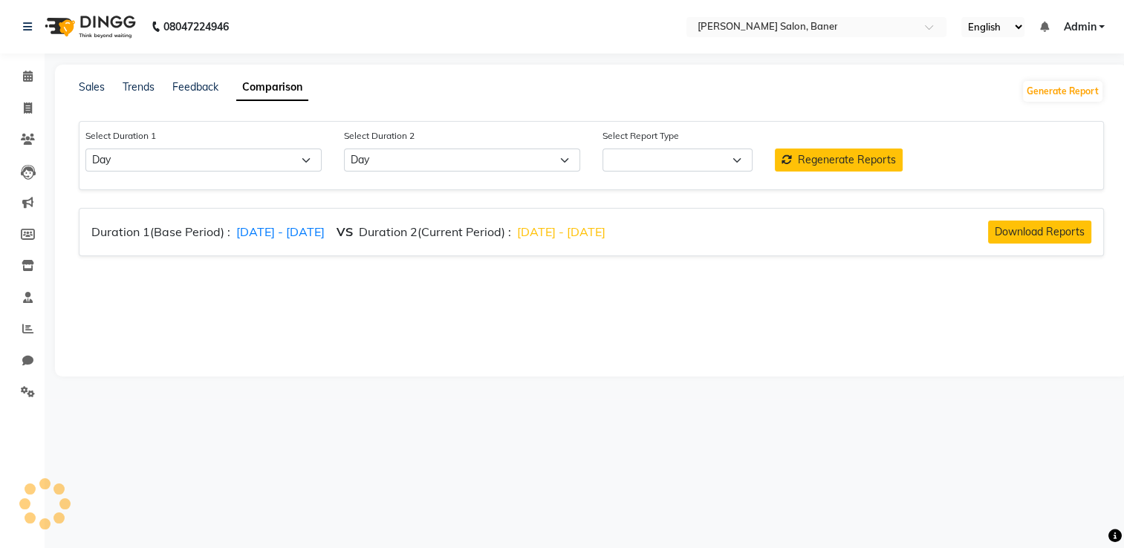
select select "comparison_report"
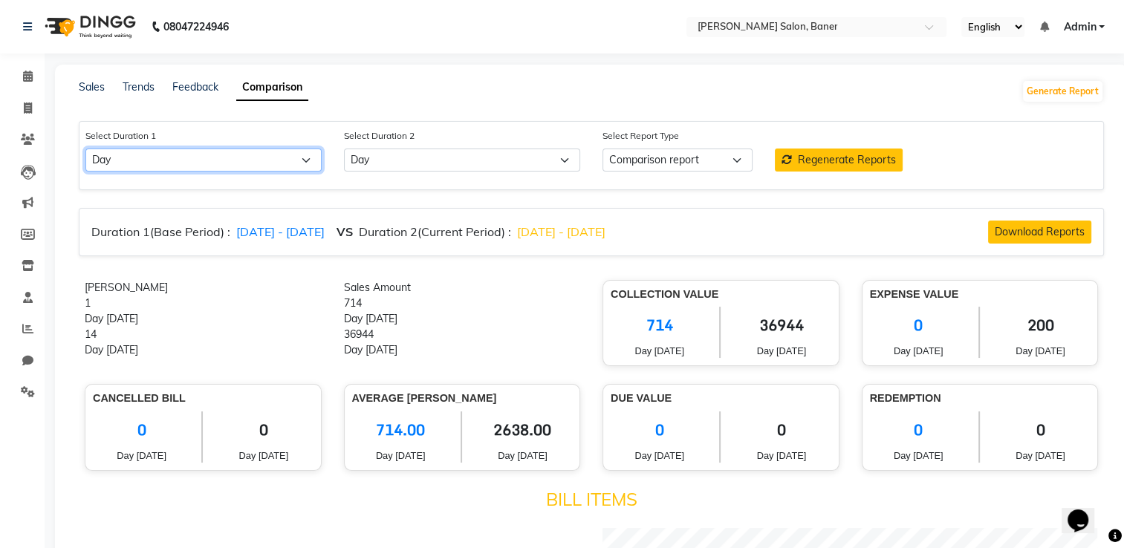
click at [210, 168] on select "Select Day Week Month Custom" at bounding box center [203, 160] width 236 height 23
select select "month"
click at [85, 149] on select "Select Day Week Month Custom" at bounding box center [203, 160] width 236 height 23
select select "10"
select select "2025"
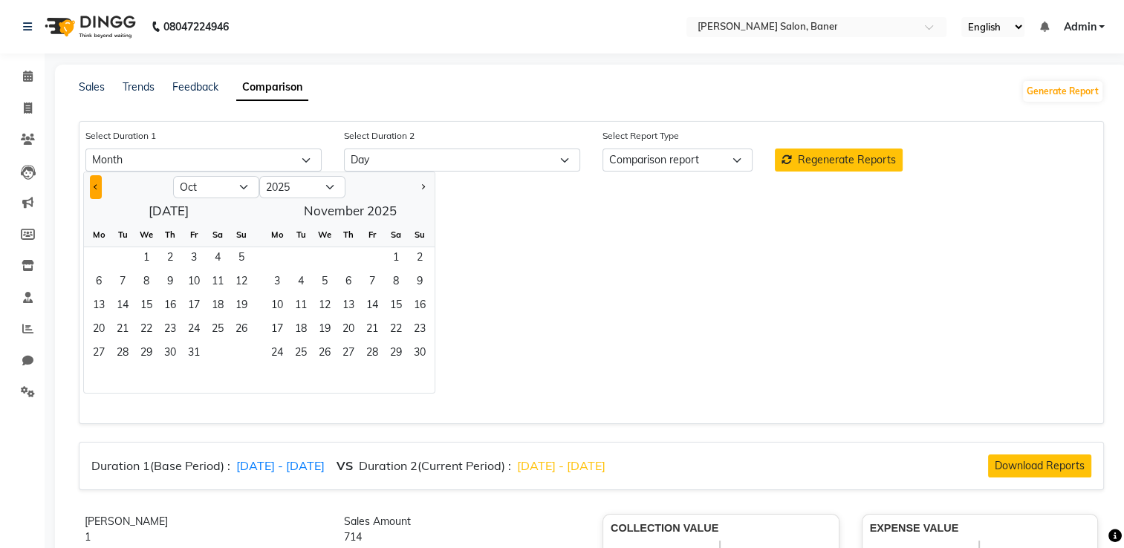
click at [90, 188] on button "Previous month" at bounding box center [96, 187] width 12 height 24
select select "9"
click at [108, 252] on span "1" at bounding box center [99, 259] width 24 height 24
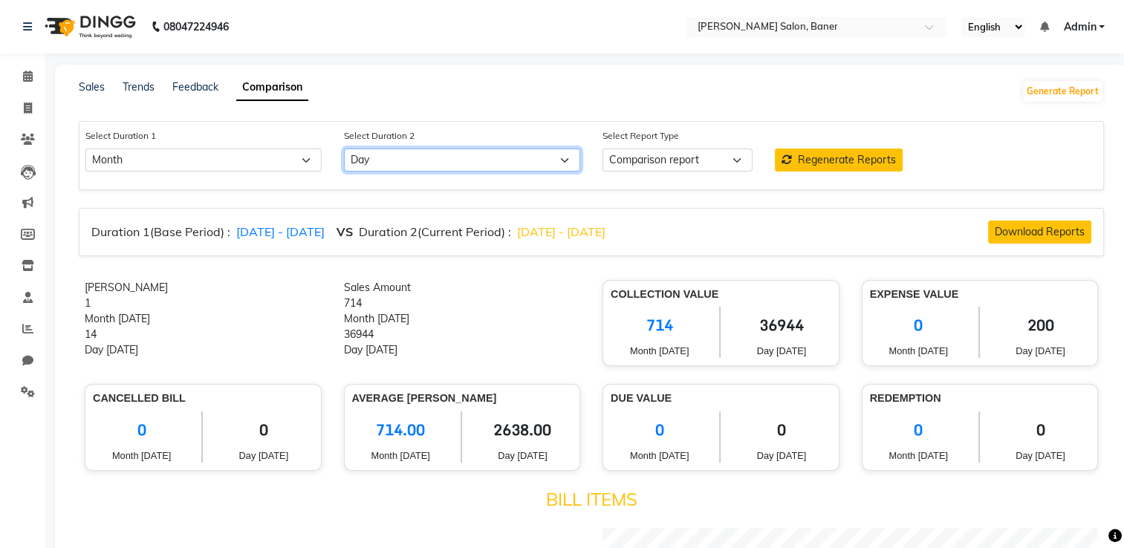
click at [357, 158] on select "Select Day Week Month Custom" at bounding box center [462, 160] width 236 height 23
select select "month_dash"
click at [344, 149] on select "Select Day Week Month Custom" at bounding box center [462, 160] width 236 height 23
select select "10"
select select "2025"
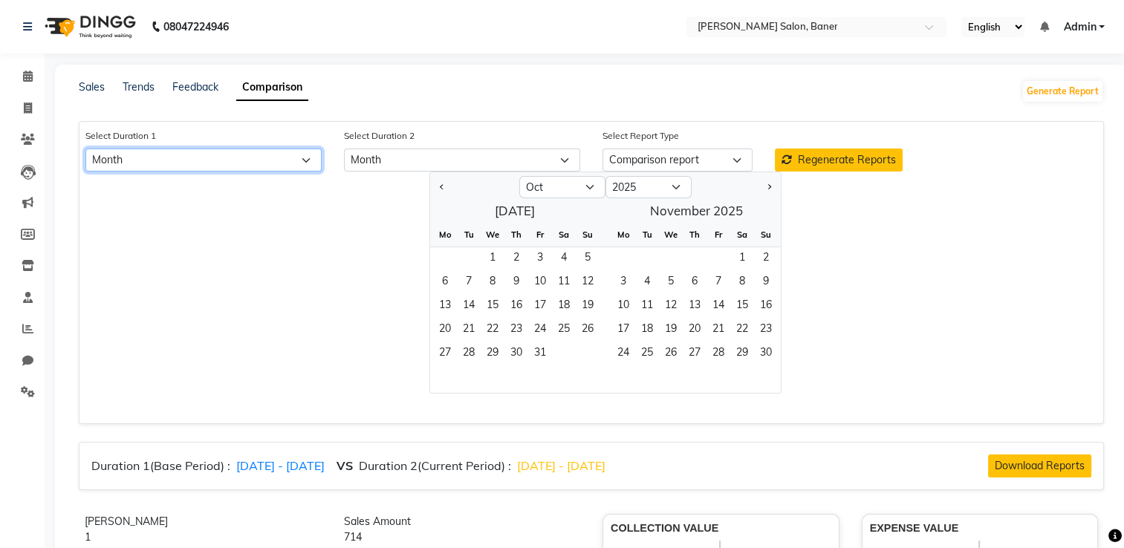
click at [208, 166] on select "Select Day Week Month Custom" at bounding box center [203, 160] width 236 height 23
click at [85, 149] on select "Select Day Week Month Custom" at bounding box center [203, 160] width 236 height 23
click at [440, 186] on span "Previous month" at bounding box center [442, 186] width 5 height 5
select select "9"
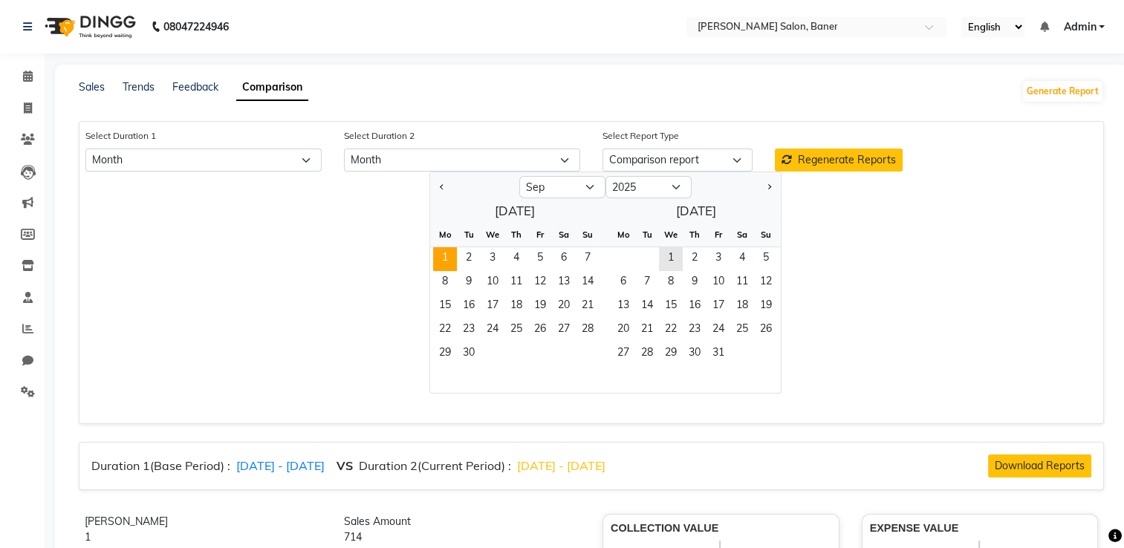
click at [444, 253] on span "1" at bounding box center [445, 259] width 24 height 24
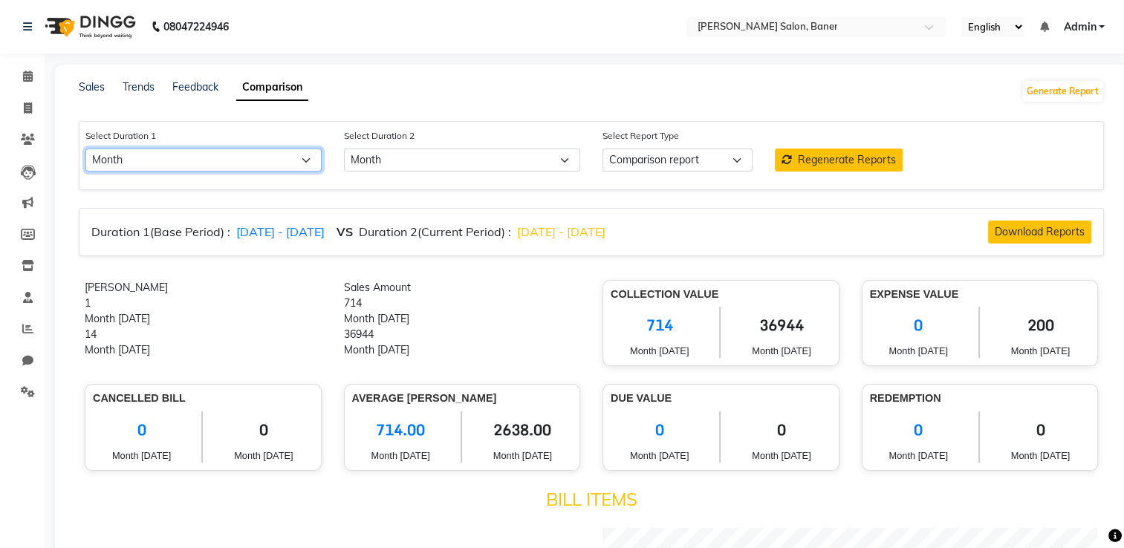
click at [155, 163] on select "Select Day Week Month Custom" at bounding box center [203, 160] width 236 height 23
click at [85, 149] on select "Select Day Week Month Custom" at bounding box center [203, 160] width 236 height 23
click at [147, 158] on select "Select Day Week Month Custom" at bounding box center [203, 160] width 236 height 23
click at [85, 149] on select "Select Day Week Month Custom" at bounding box center [203, 160] width 236 height 23
click at [297, 165] on select "Select Day Week Month Custom" at bounding box center [203, 160] width 236 height 23
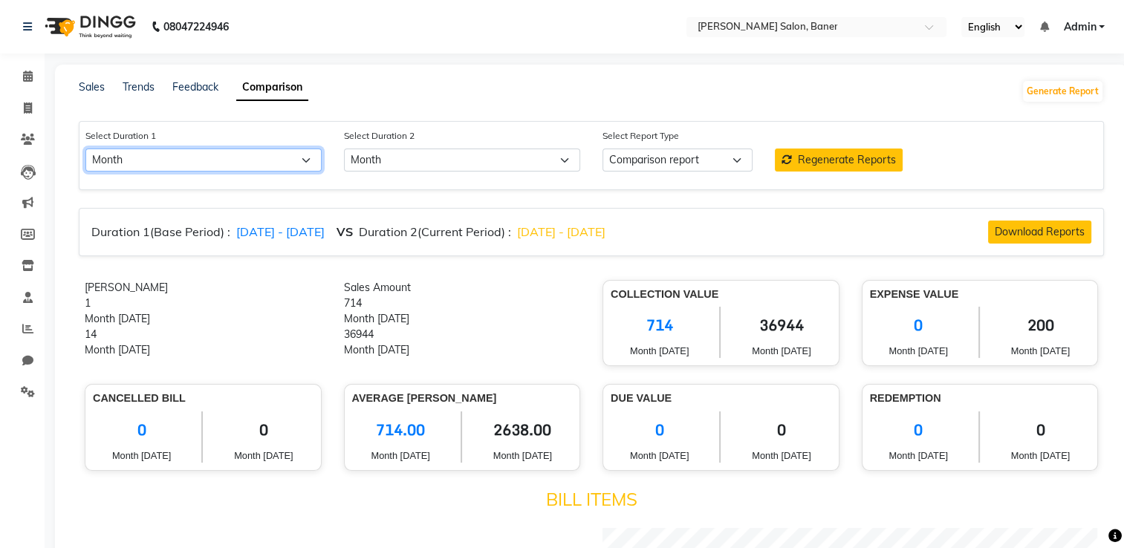
click at [85, 149] on select "Select Day Week Month Custom" at bounding box center [203, 160] width 236 height 23
click at [139, 250] on div "Duration 1(Base Period) : [DATE] - [DATE] VS Duration 2(Current Period) : [DATE…" at bounding box center [591, 232] width 1025 height 48
click at [300, 230] on span "[DATE] - [DATE]" at bounding box center [280, 231] width 88 height 15
select select "10"
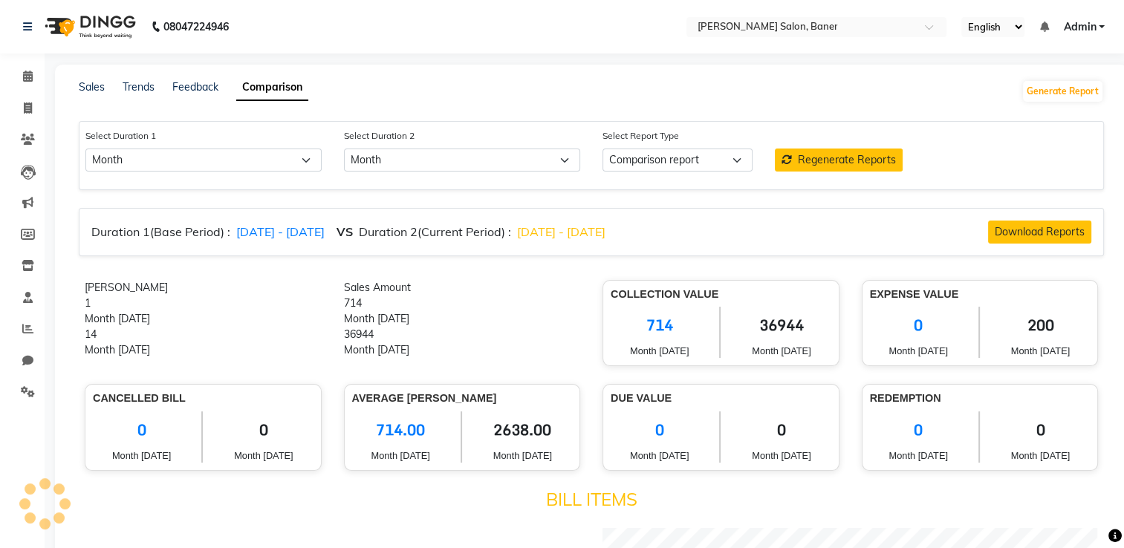
select select "2025"
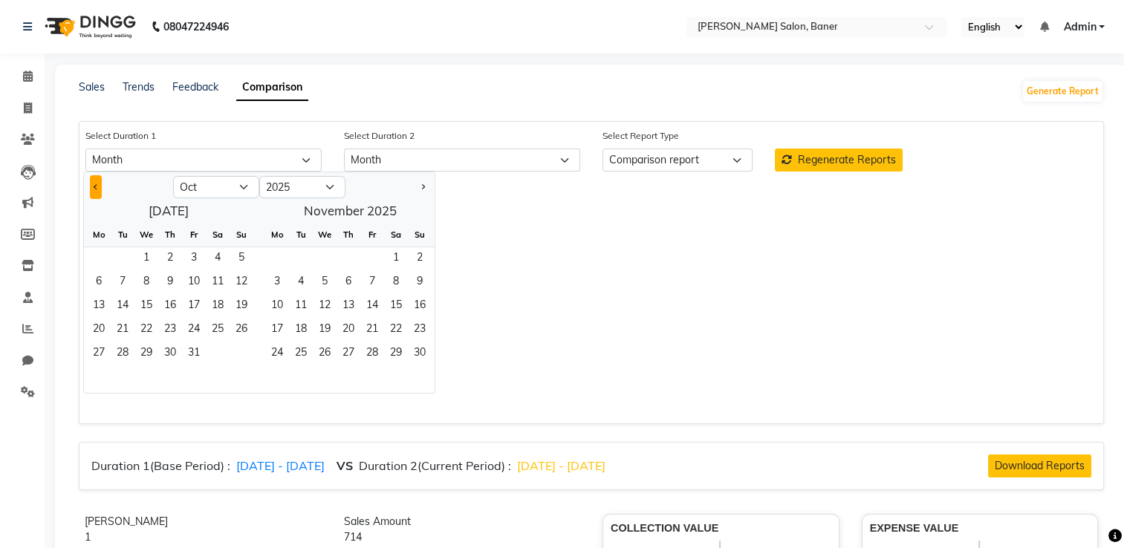
click at [95, 185] on span "Previous month" at bounding box center [96, 186] width 5 height 5
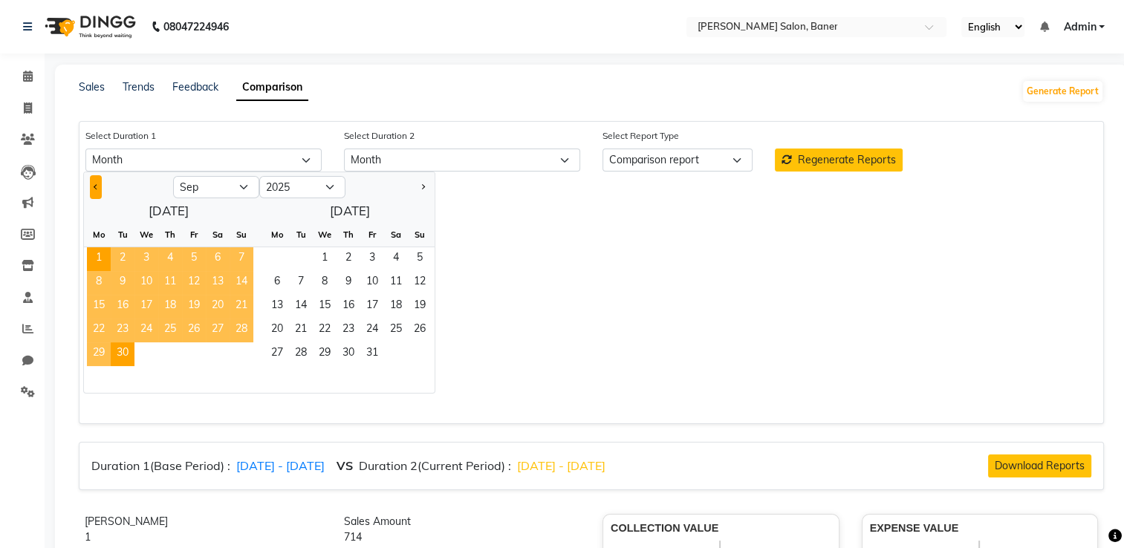
click at [95, 185] on span "Previous month" at bounding box center [96, 186] width 5 height 5
select select "8"
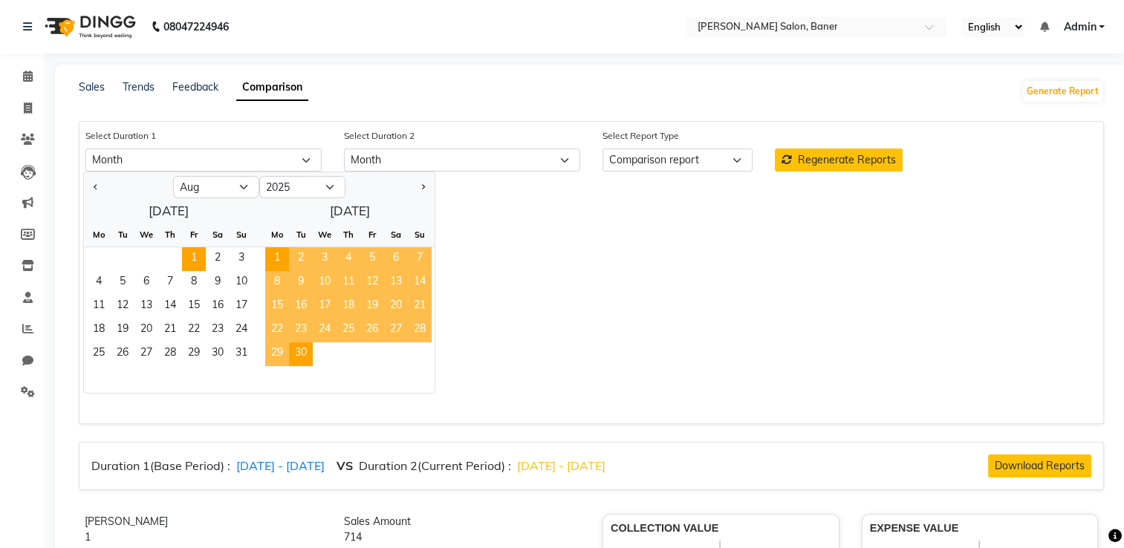
click at [186, 251] on span "1" at bounding box center [194, 259] width 24 height 24
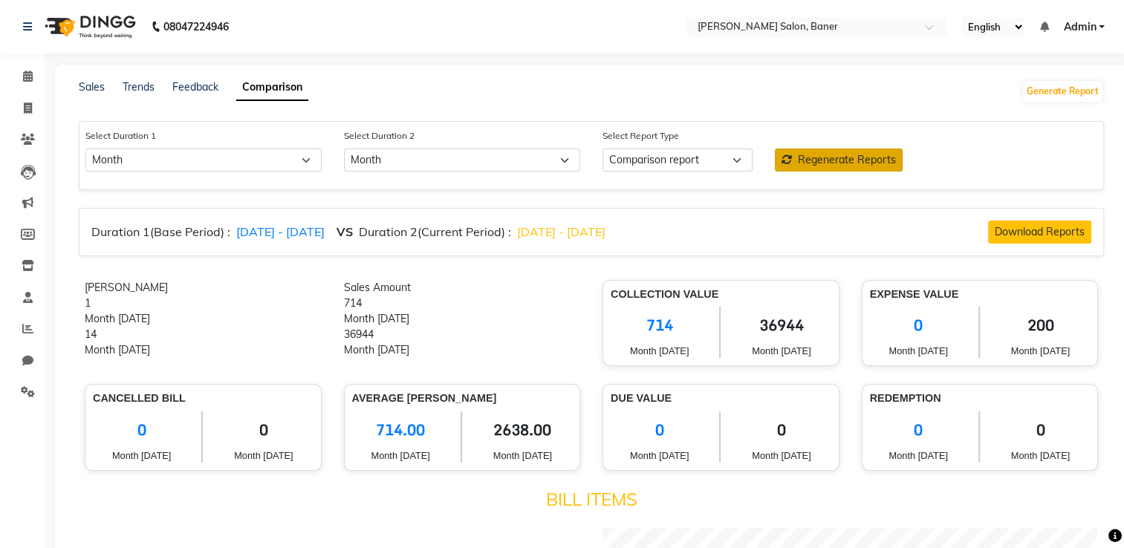
click at [811, 160] on span "Regenerate Reports" at bounding box center [847, 159] width 98 height 13
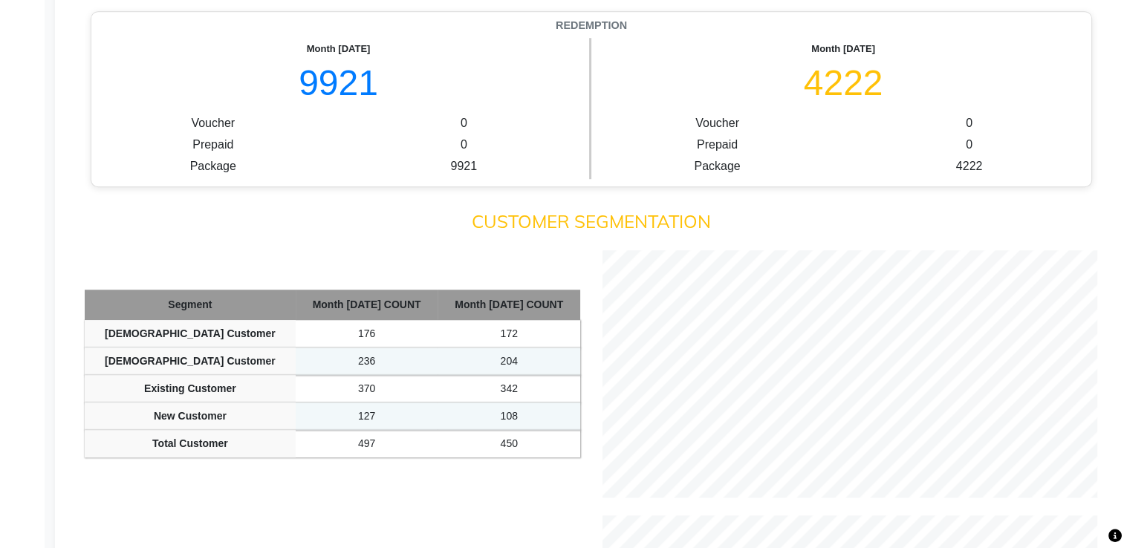
scroll to position [1094, 0]
click at [324, 88] on h4 "9921" at bounding box center [338, 82] width 479 height 43
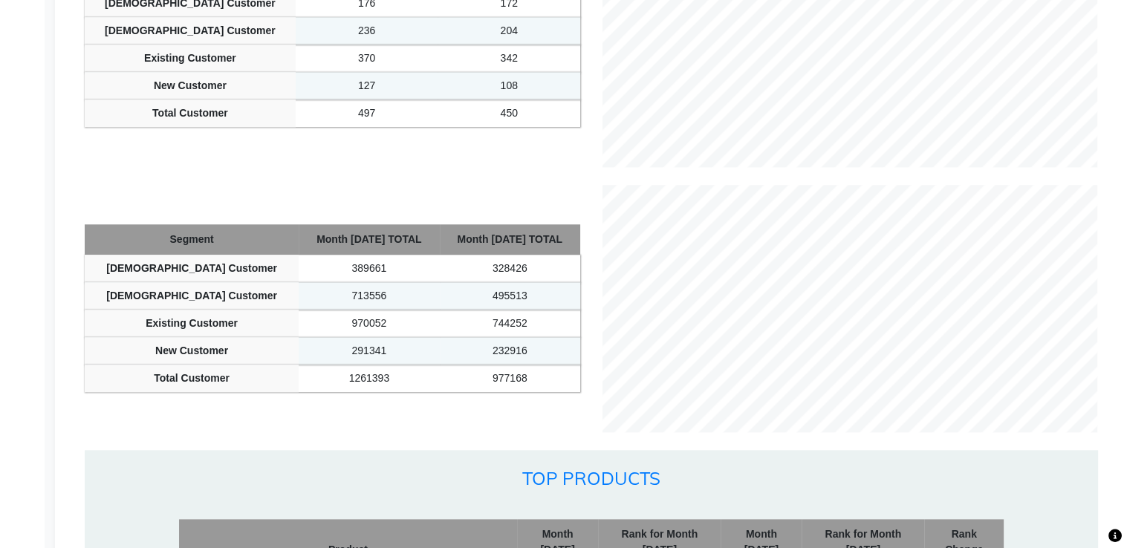
scroll to position [1423, 0]
click at [505, 85] on td "108" at bounding box center [509, 86] width 143 height 27
